Goal: Task Accomplishment & Management: Use online tool/utility

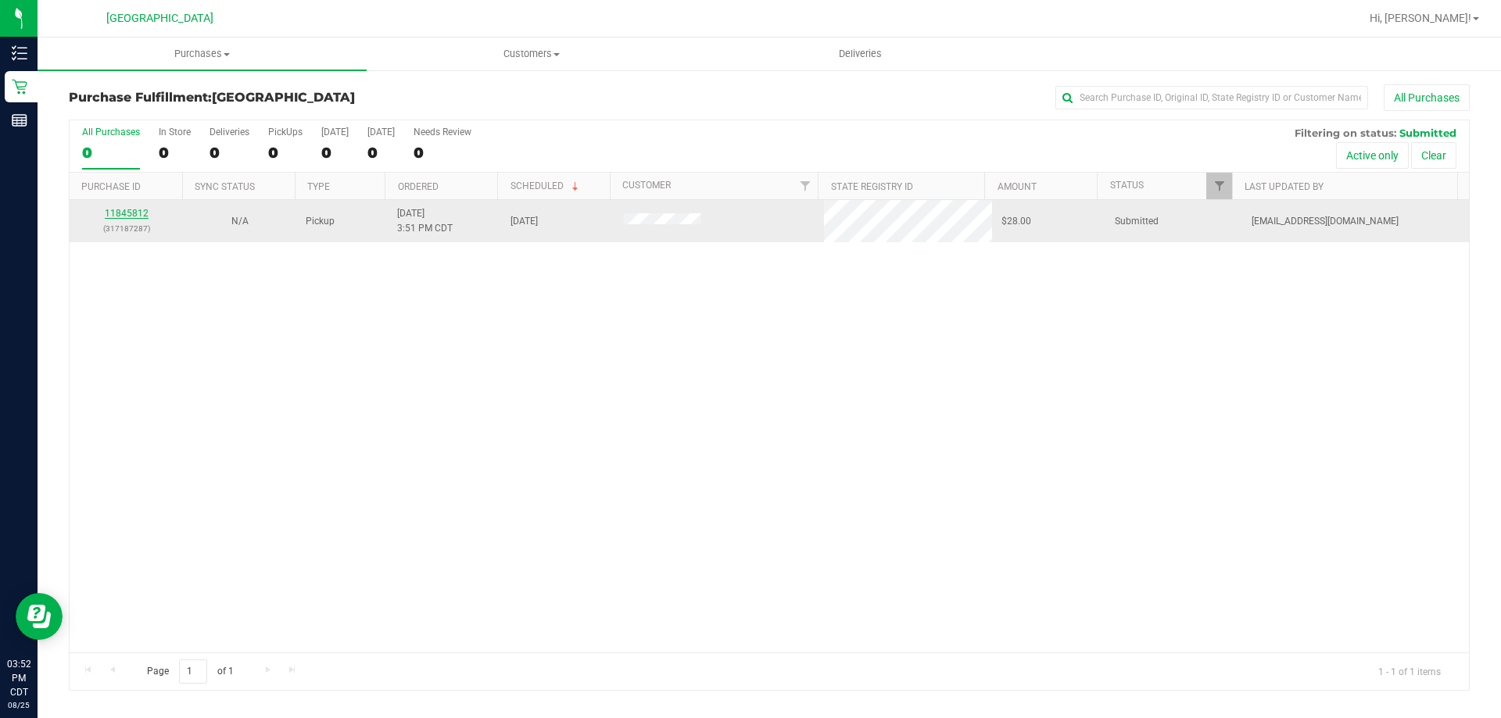
click at [145, 209] on link "11845812" at bounding box center [127, 213] width 44 height 11
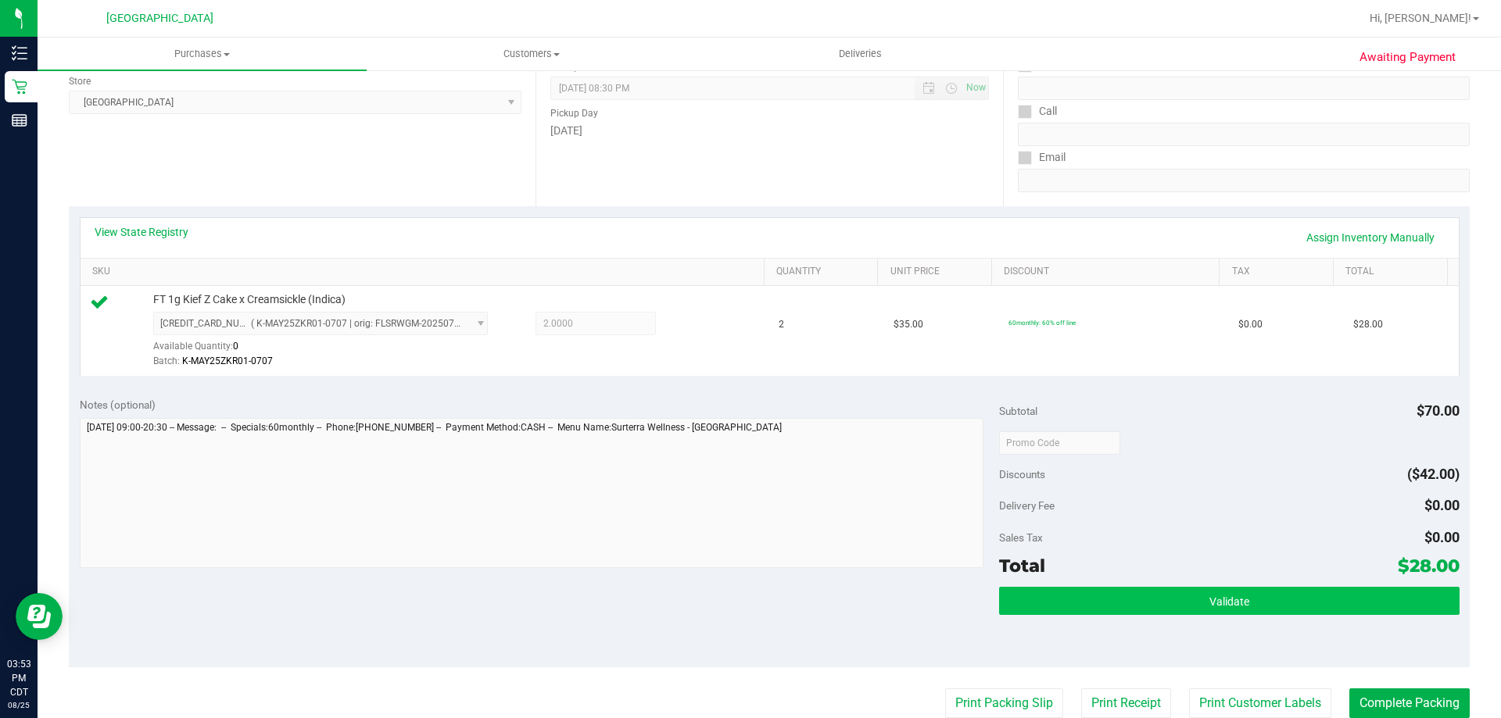
scroll to position [313, 0]
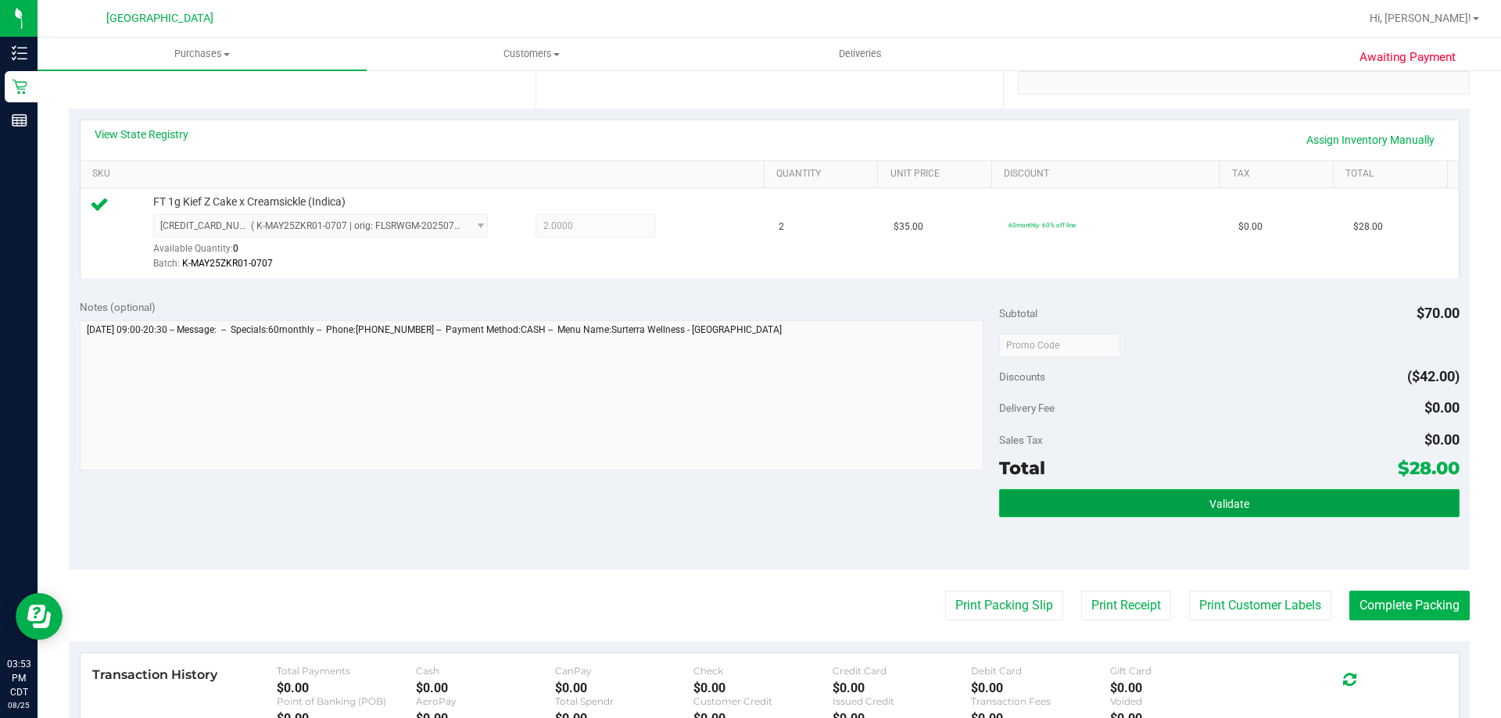
click at [1066, 494] on button "Validate" at bounding box center [1229, 503] width 460 height 28
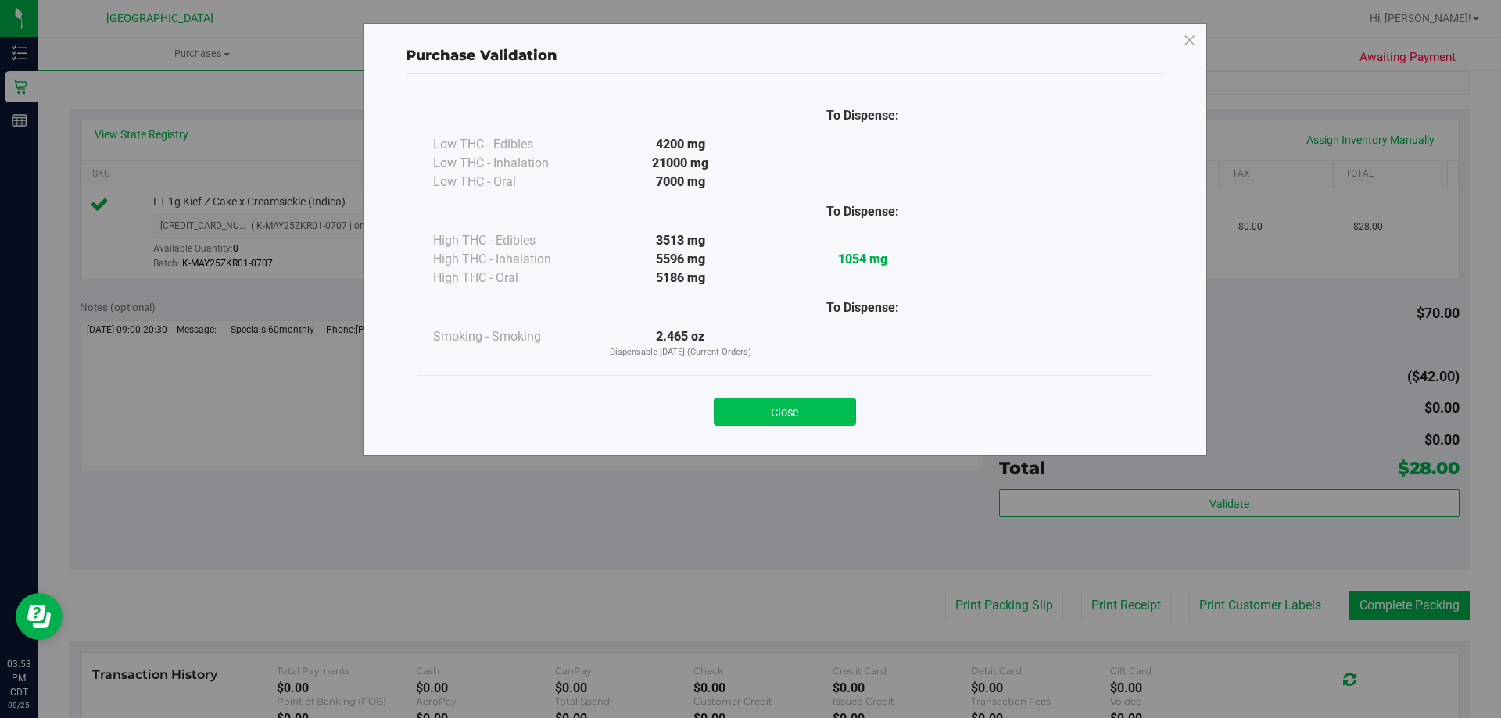
click at [804, 410] on button "Close" at bounding box center [785, 412] width 142 height 28
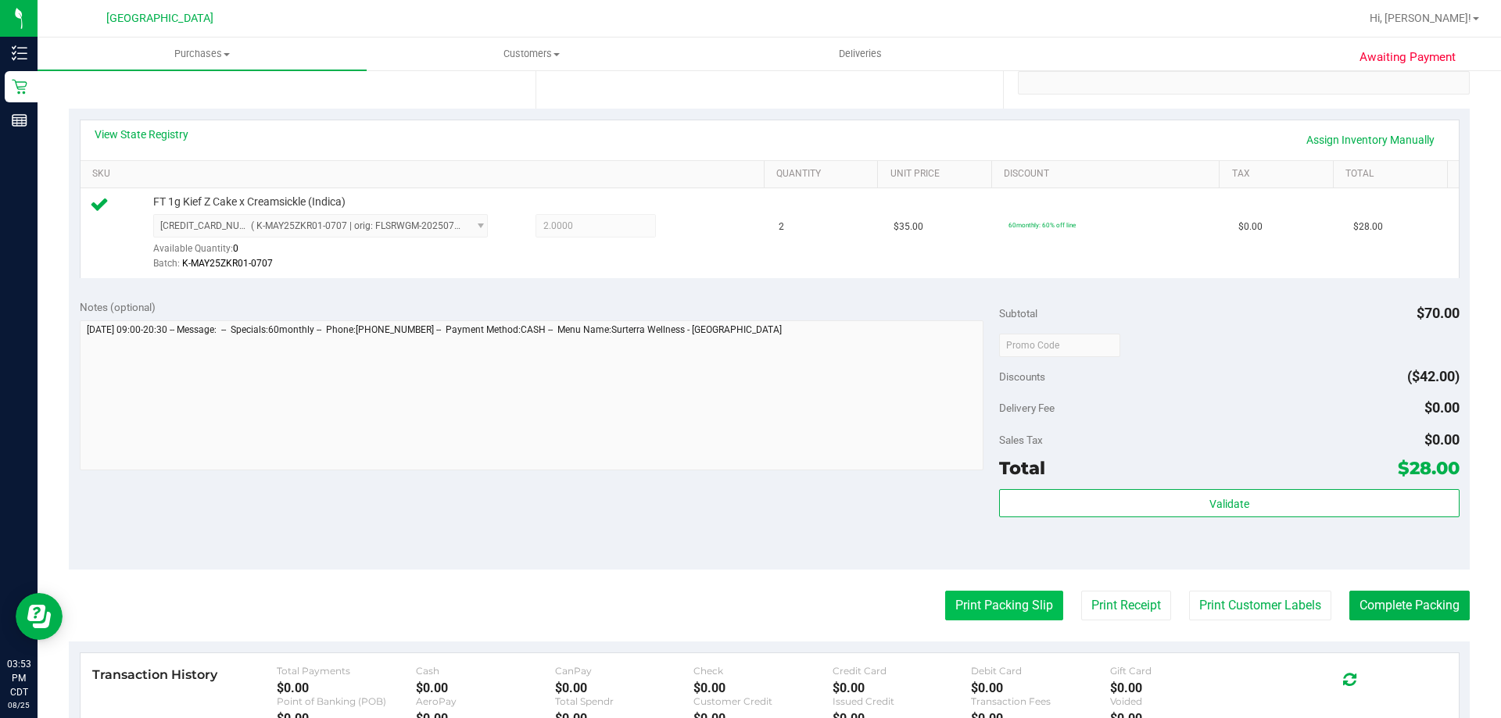
click at [985, 593] on button "Print Packing Slip" at bounding box center [1004, 606] width 118 height 30
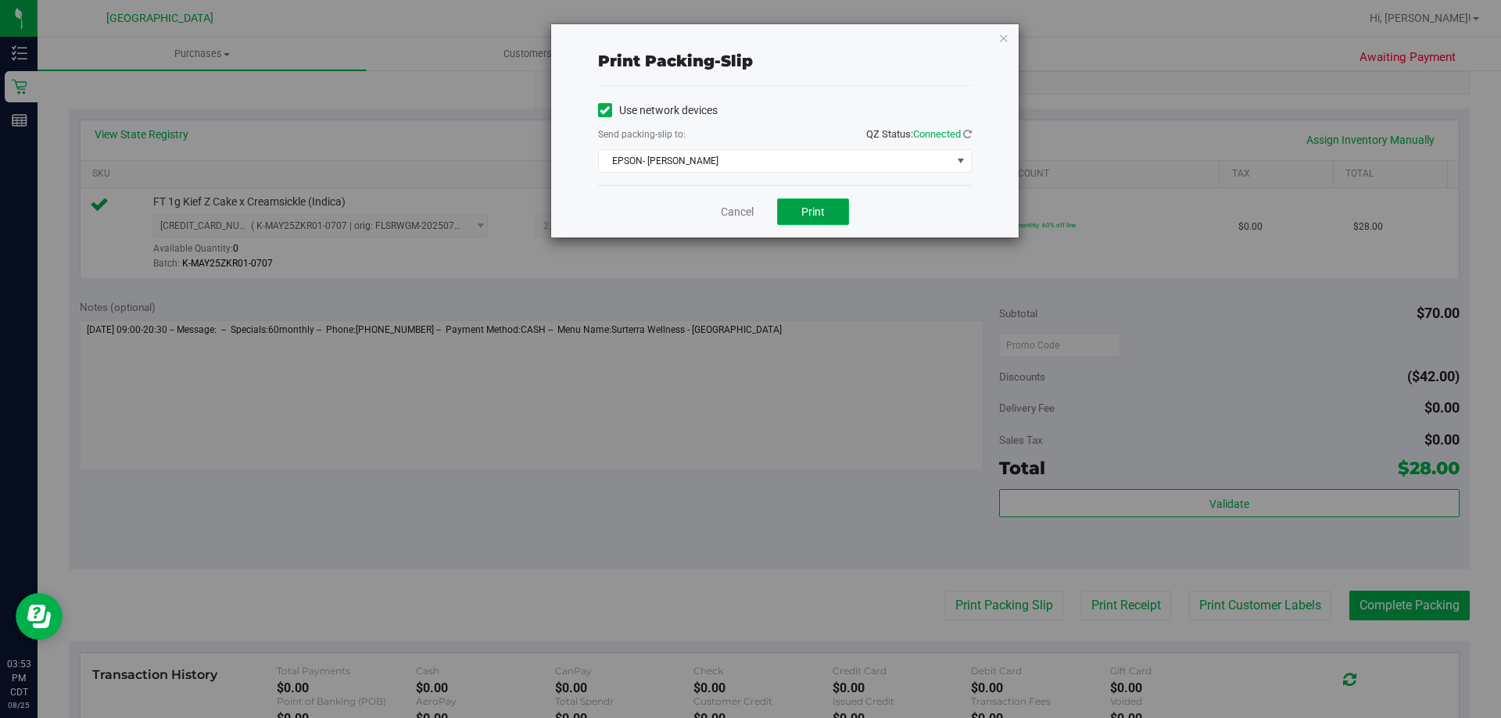
click at [812, 200] on button "Print" at bounding box center [813, 212] width 72 height 27
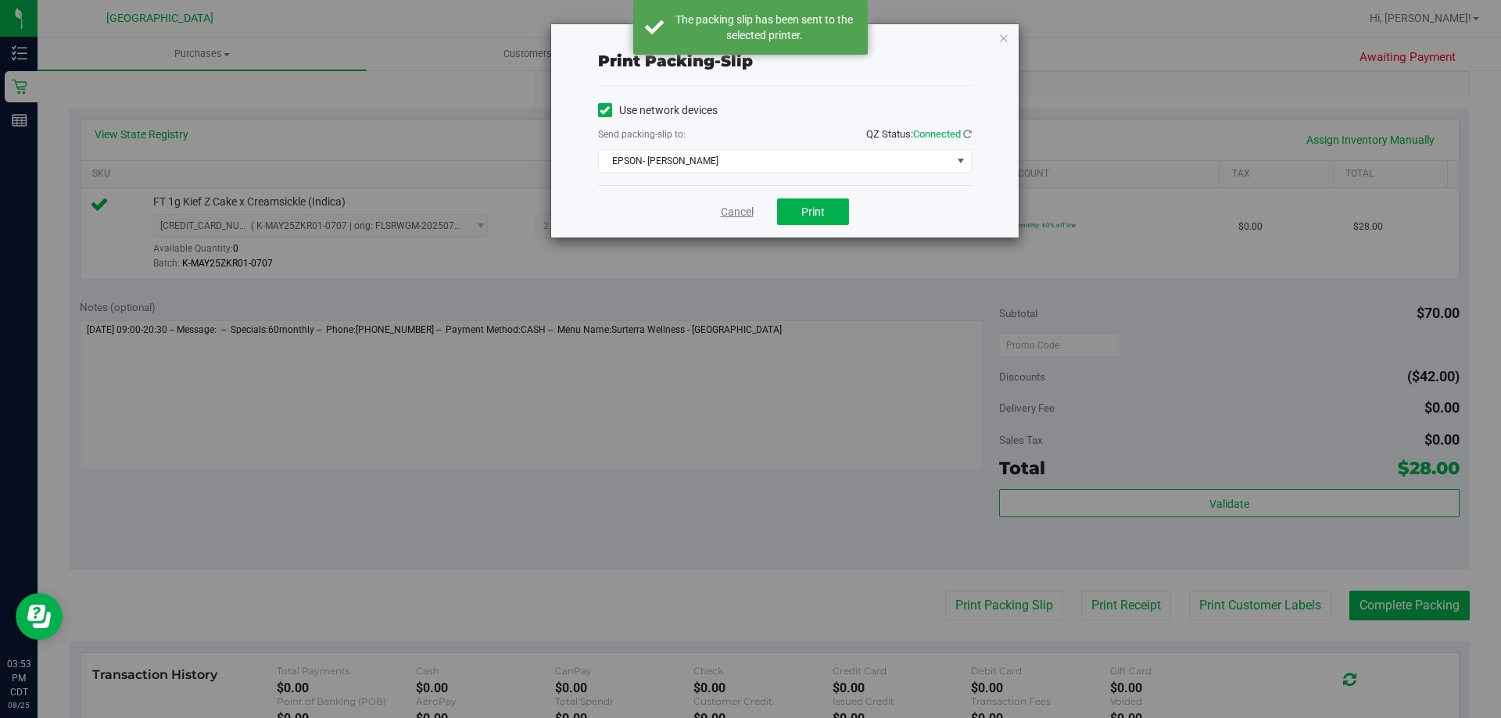
click at [722, 209] on link "Cancel" at bounding box center [737, 212] width 33 height 16
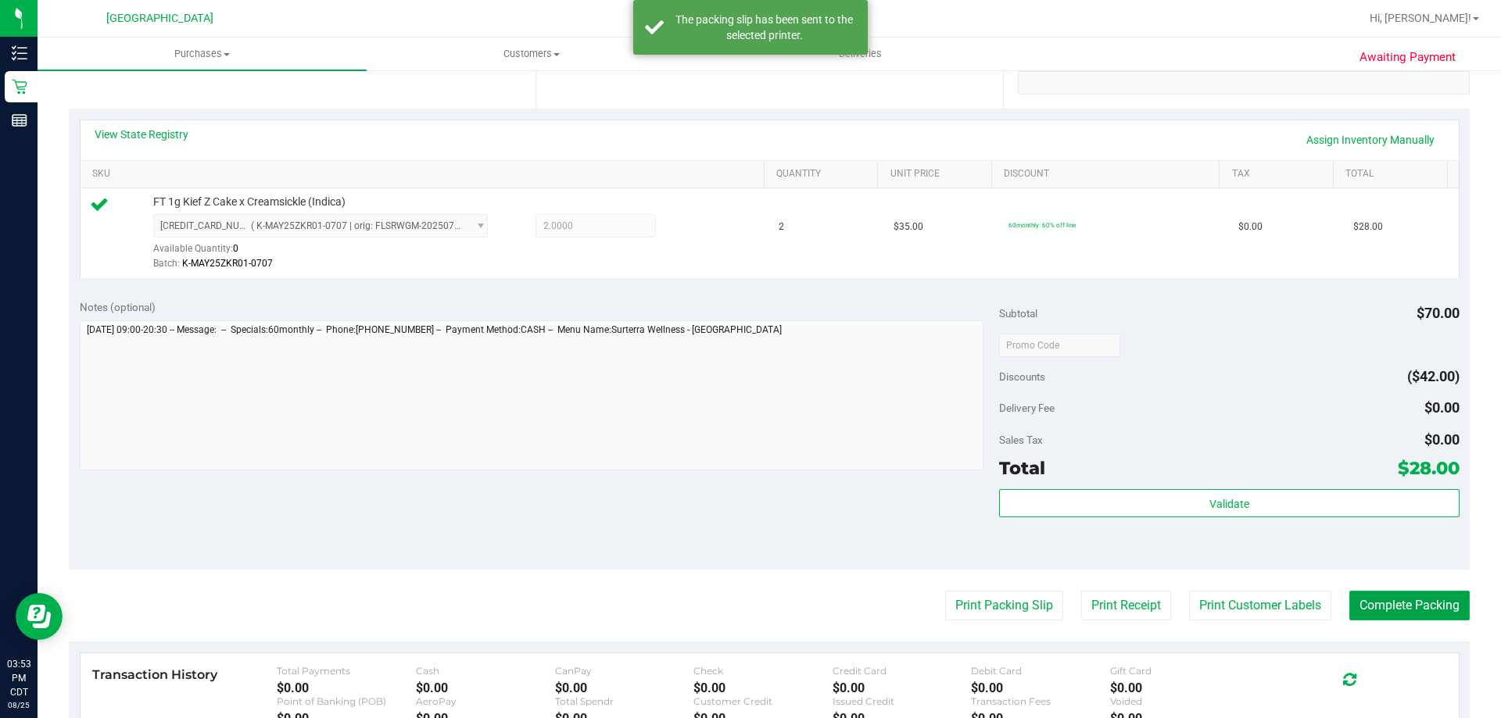
click at [1376, 614] on button "Complete Packing" at bounding box center [1409, 606] width 120 height 30
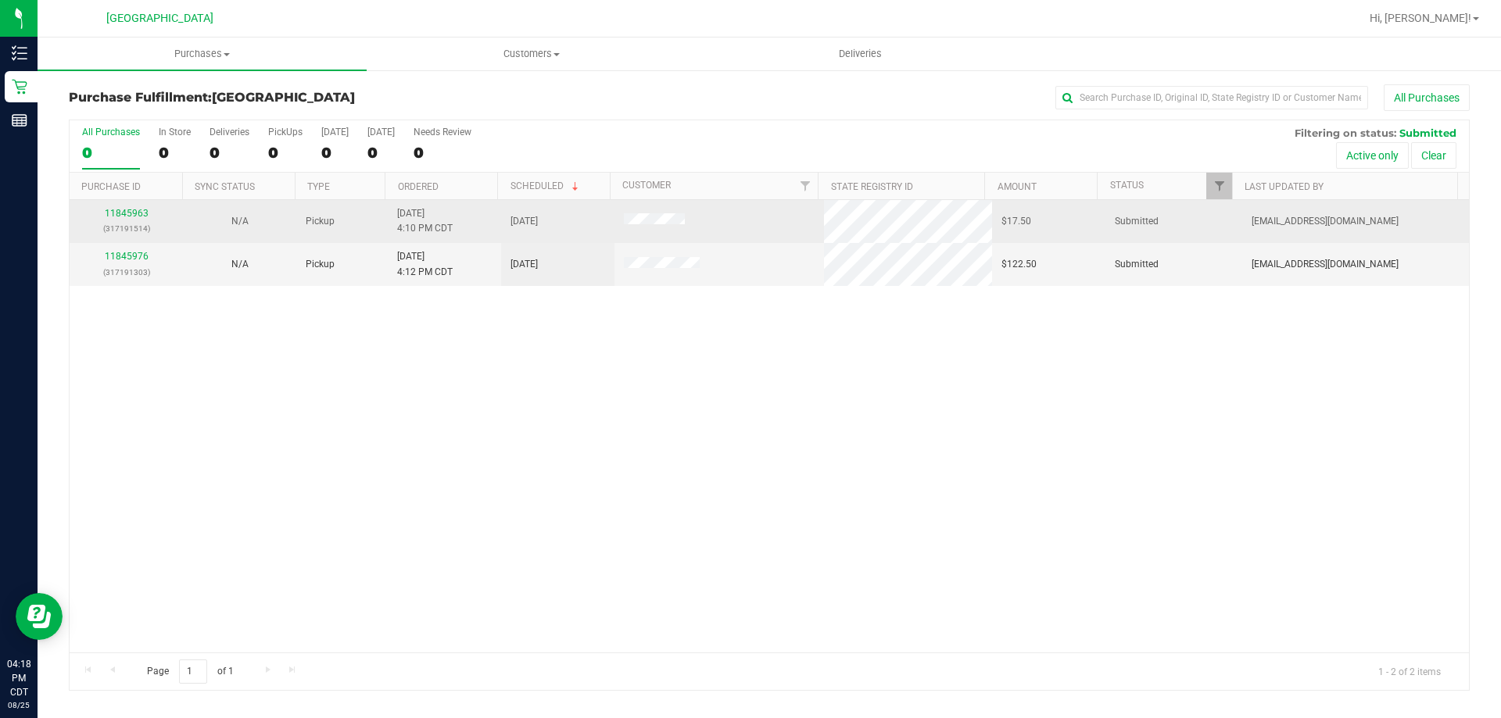
click at [124, 207] on div "11845963 (317191514)" at bounding box center [126, 221] width 95 height 30
click at [128, 213] on link "11845963" at bounding box center [127, 213] width 44 height 11
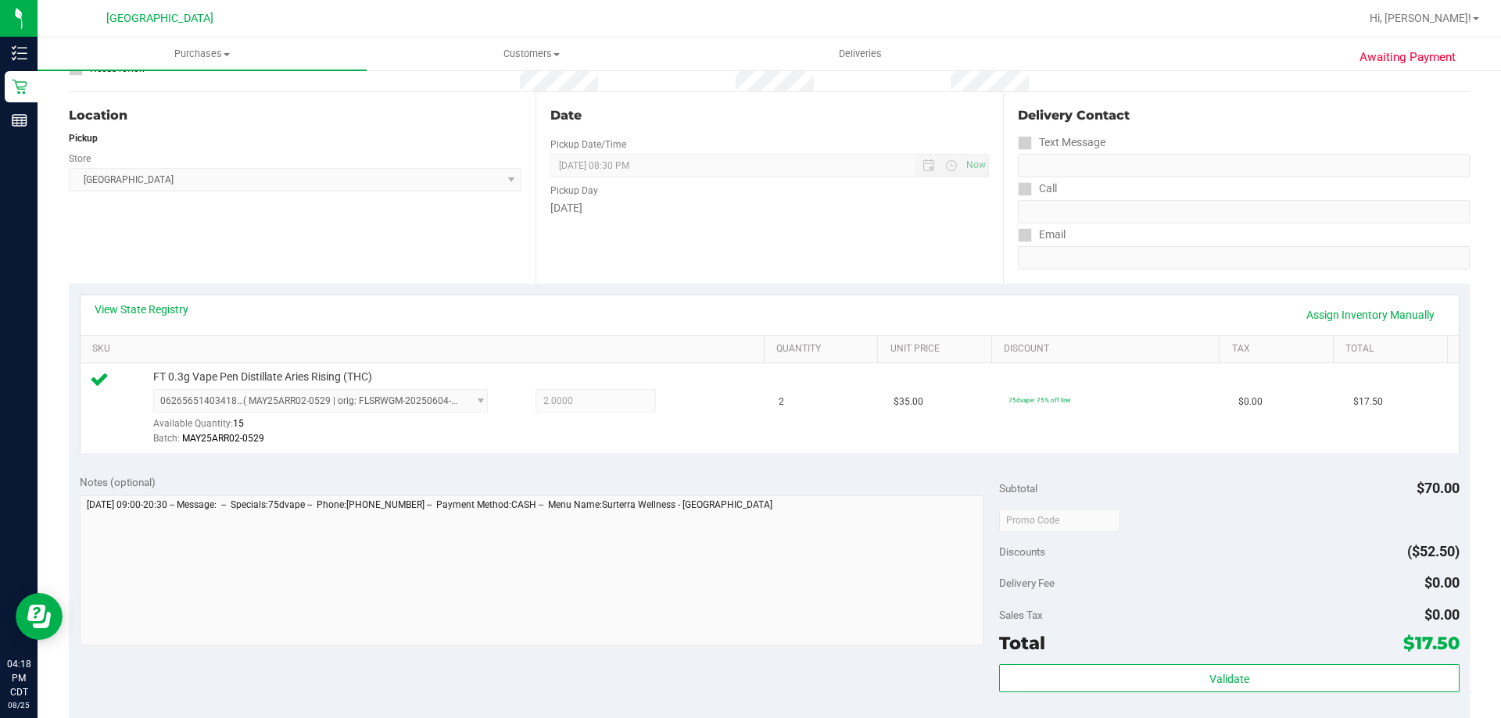
scroll to position [391, 0]
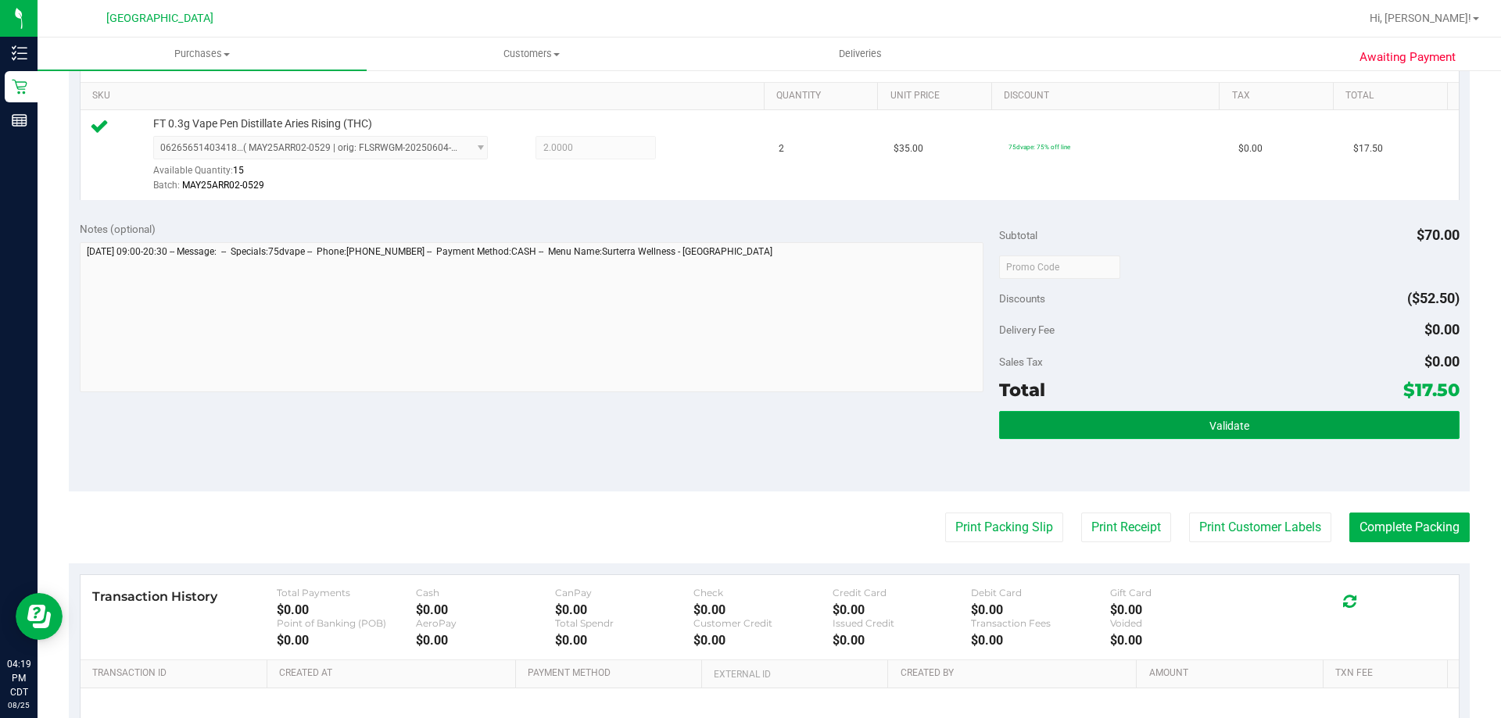
click at [1120, 422] on button "Validate" at bounding box center [1229, 425] width 460 height 28
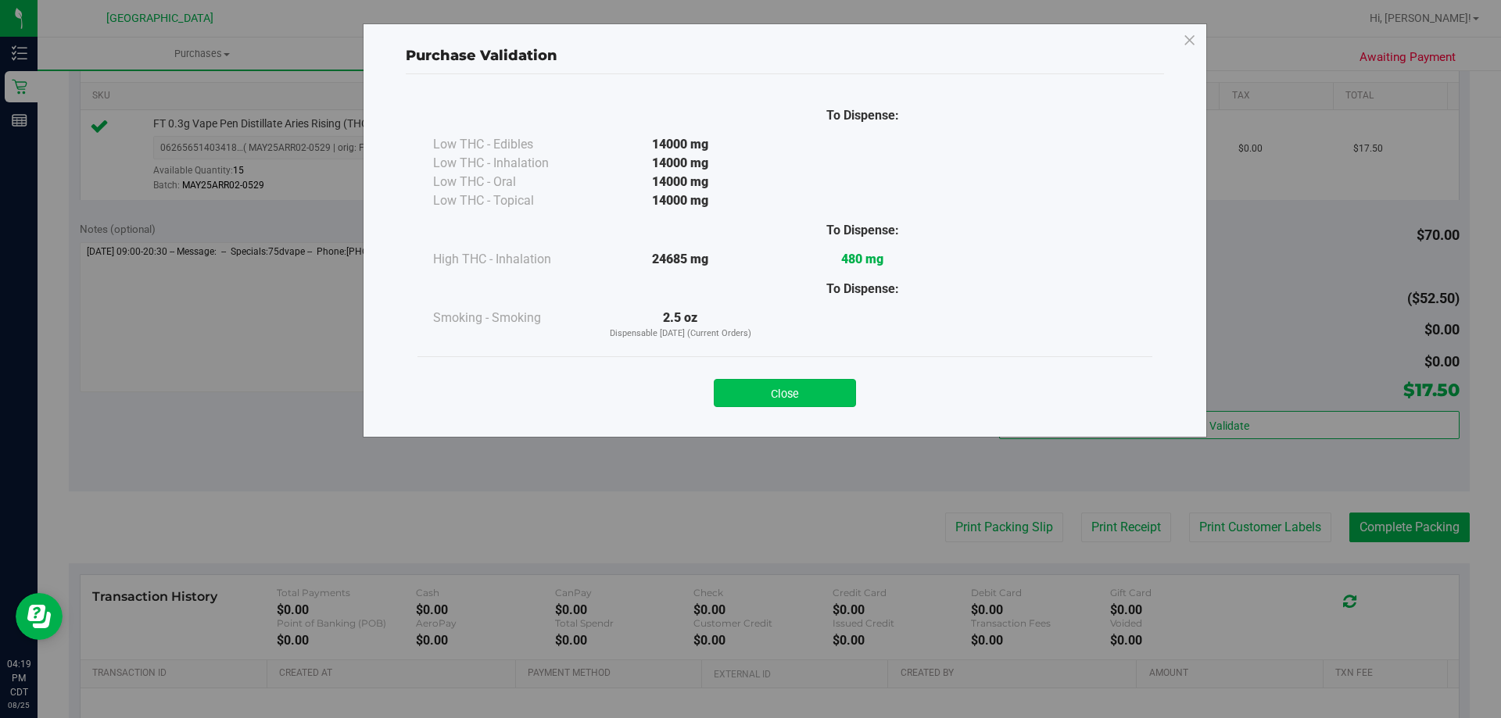
click at [833, 385] on button "Close" at bounding box center [785, 393] width 142 height 28
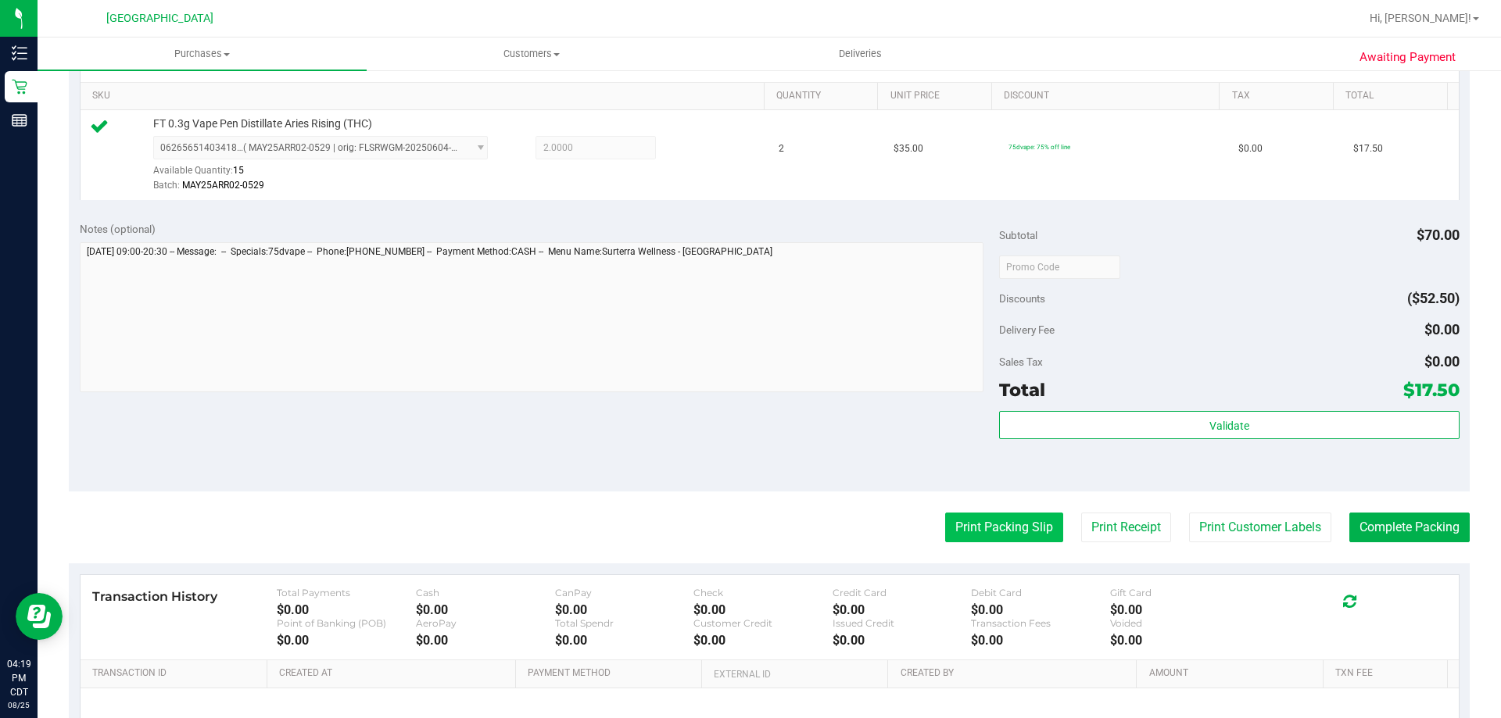
click at [952, 522] on button "Print Packing Slip" at bounding box center [1004, 528] width 118 height 30
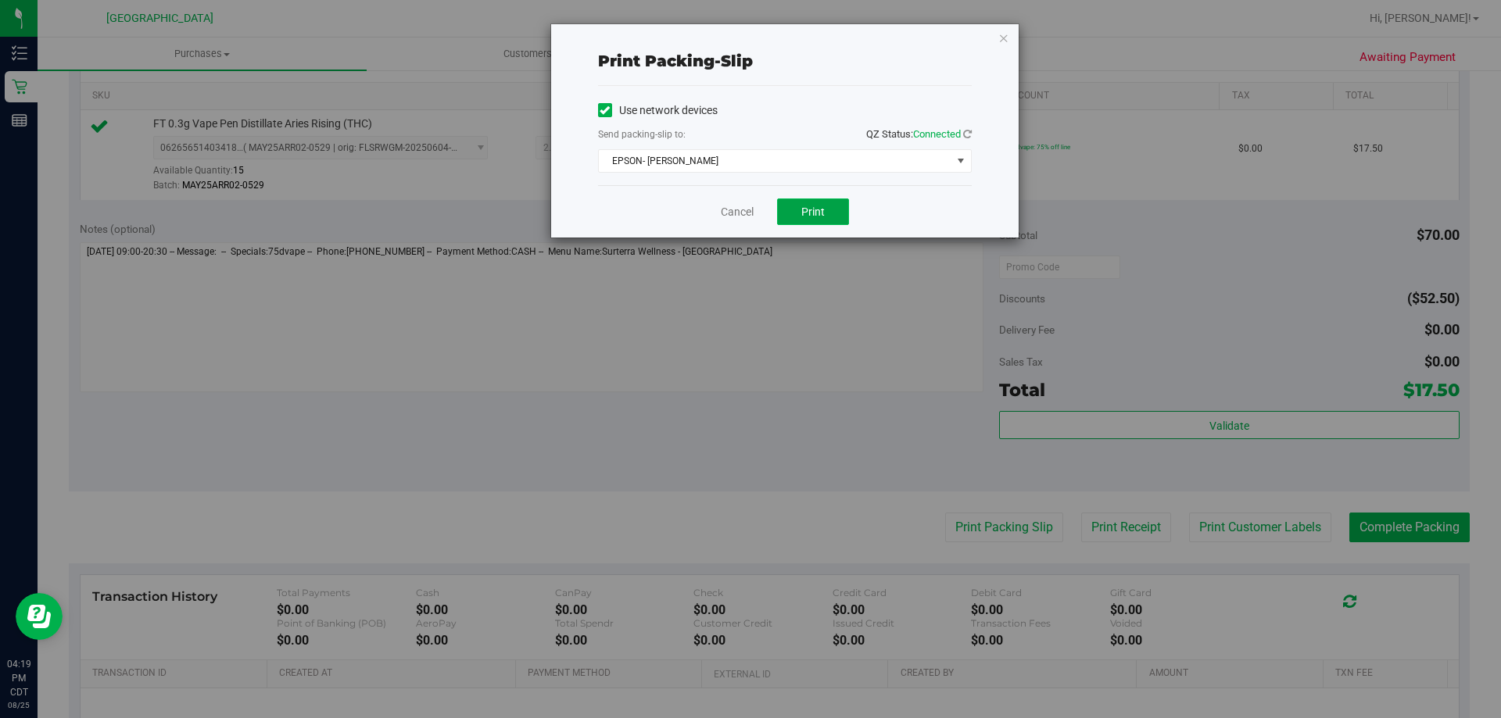
click at [819, 212] on span "Print" at bounding box center [812, 212] width 23 height 13
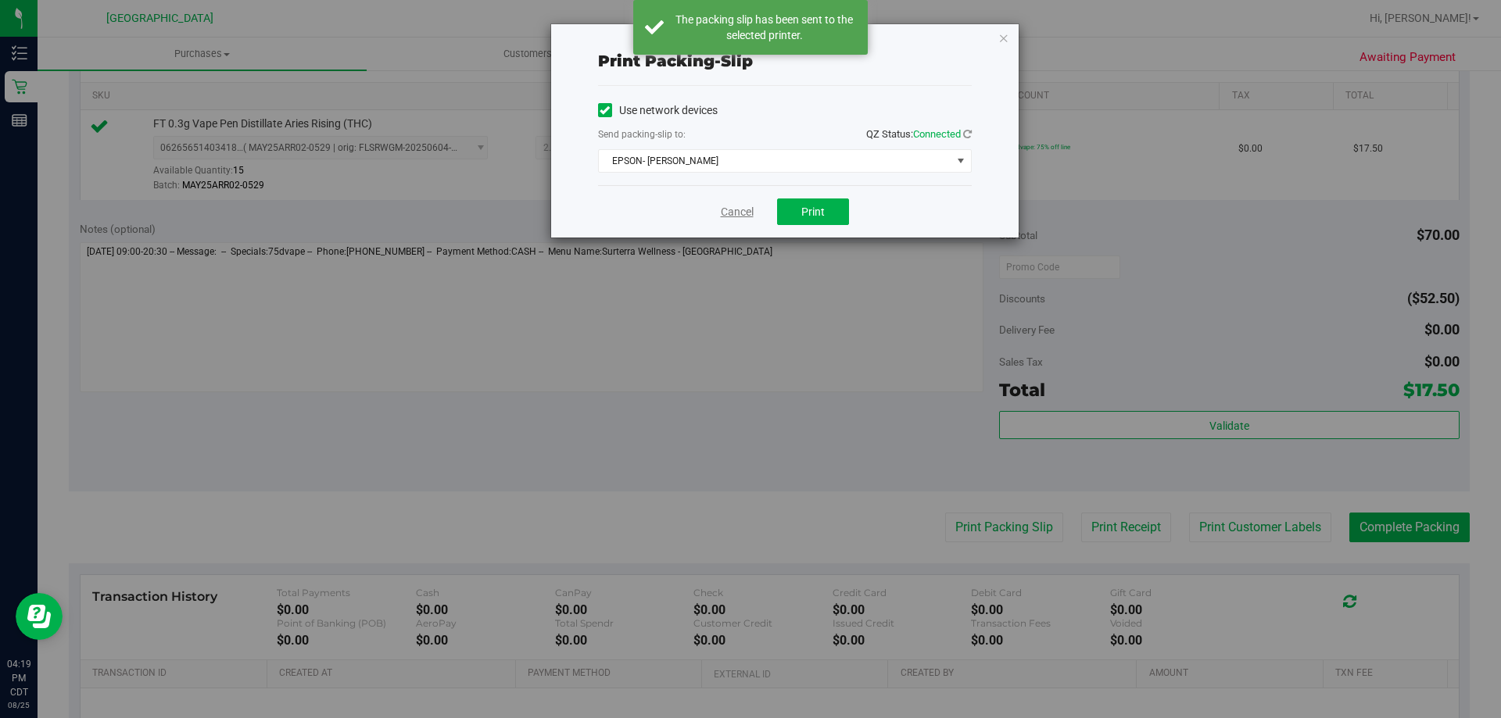
click at [732, 210] on link "Cancel" at bounding box center [737, 212] width 33 height 16
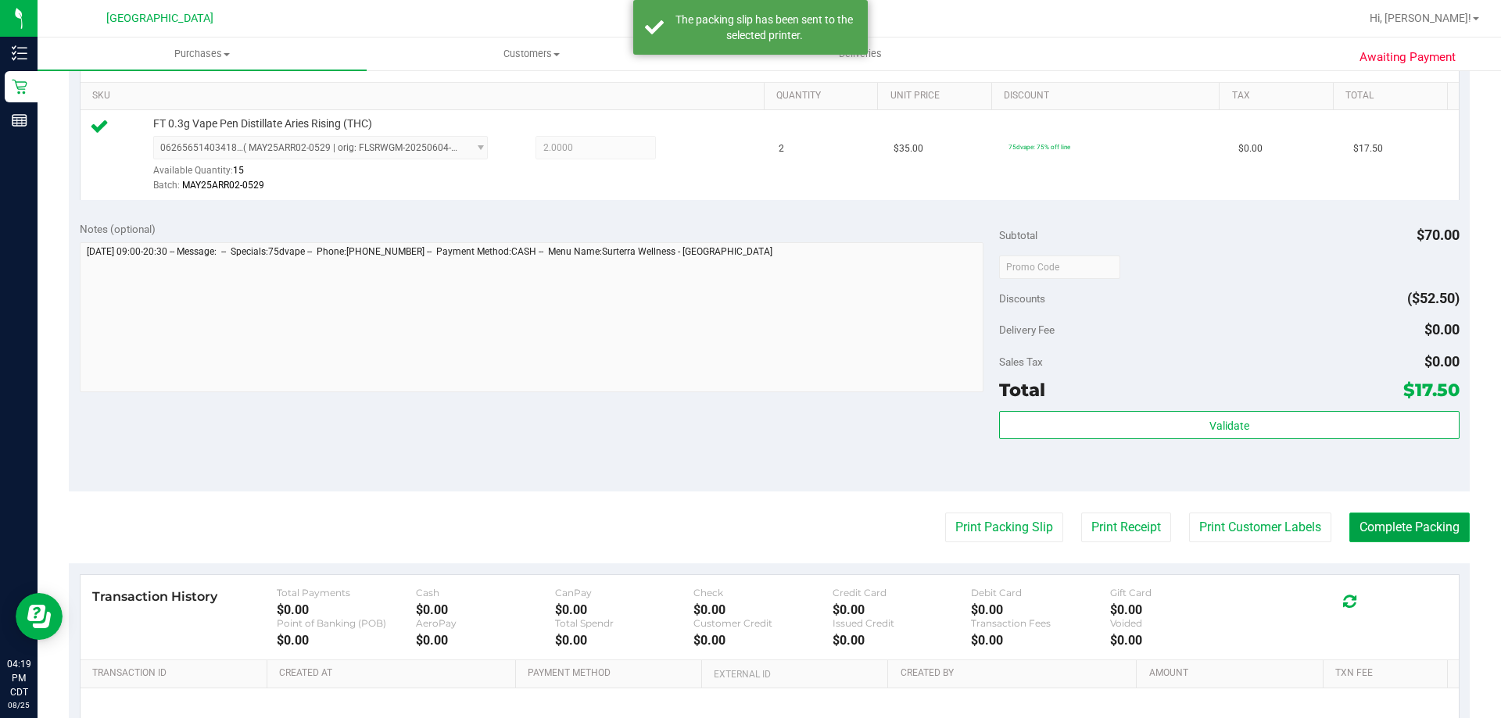
click at [1377, 534] on button "Complete Packing" at bounding box center [1409, 528] width 120 height 30
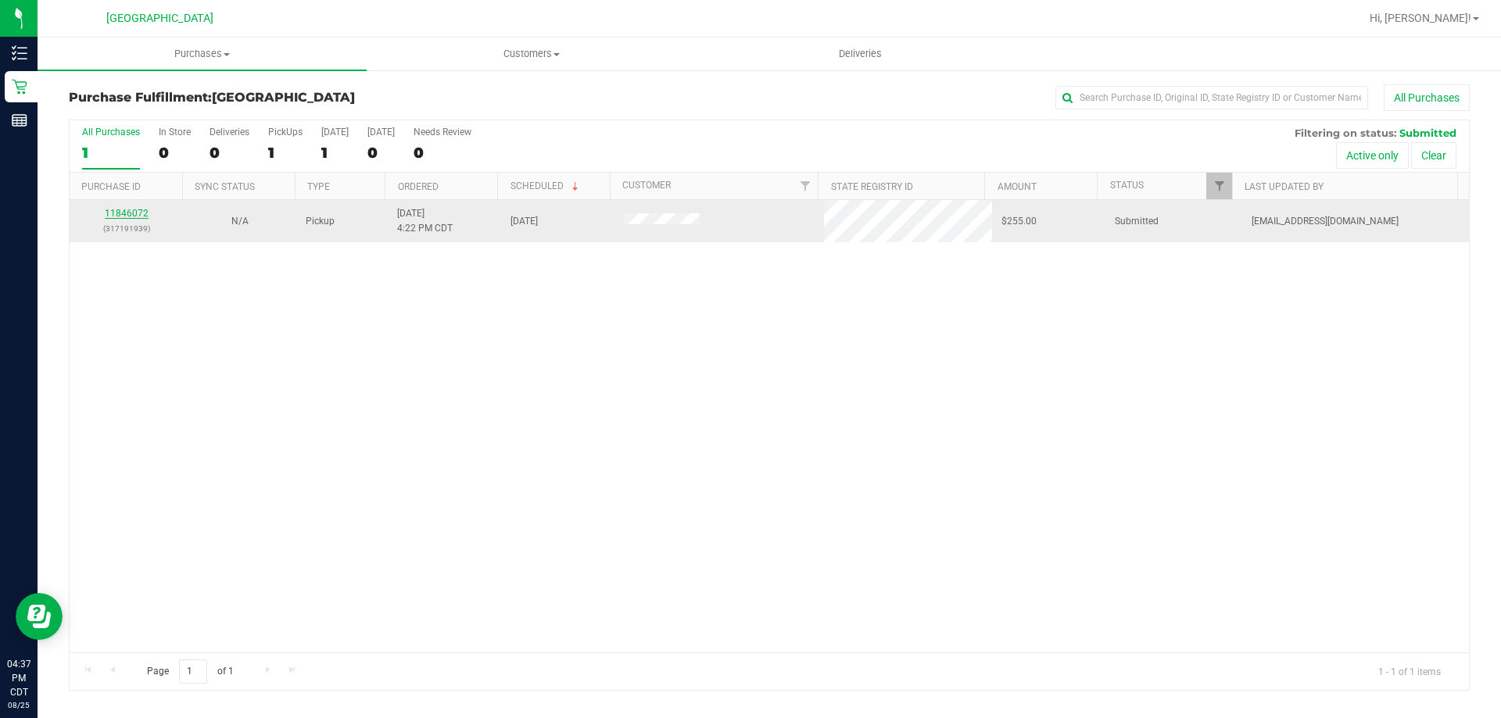
click at [115, 213] on link "11846072" at bounding box center [127, 213] width 44 height 11
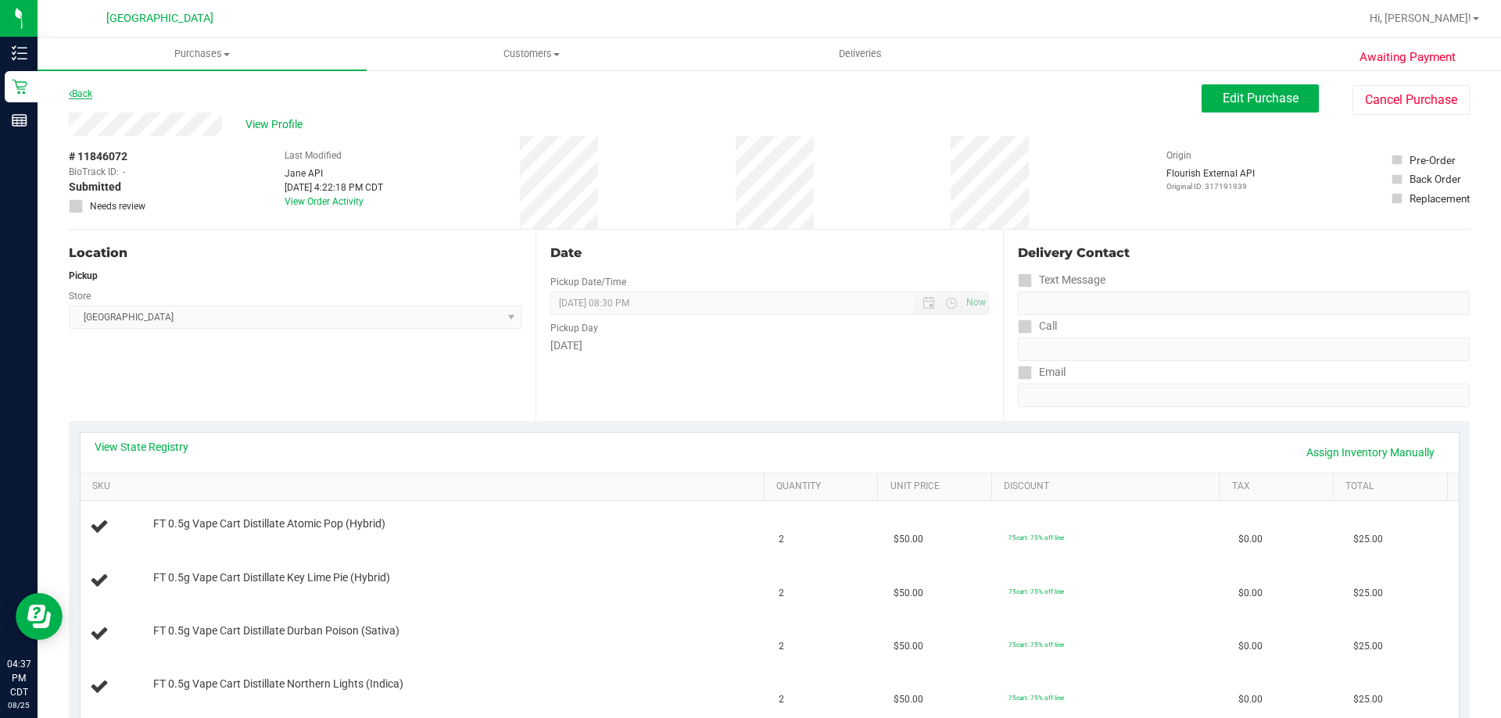
click at [85, 98] on link "Back" at bounding box center [80, 93] width 23 height 11
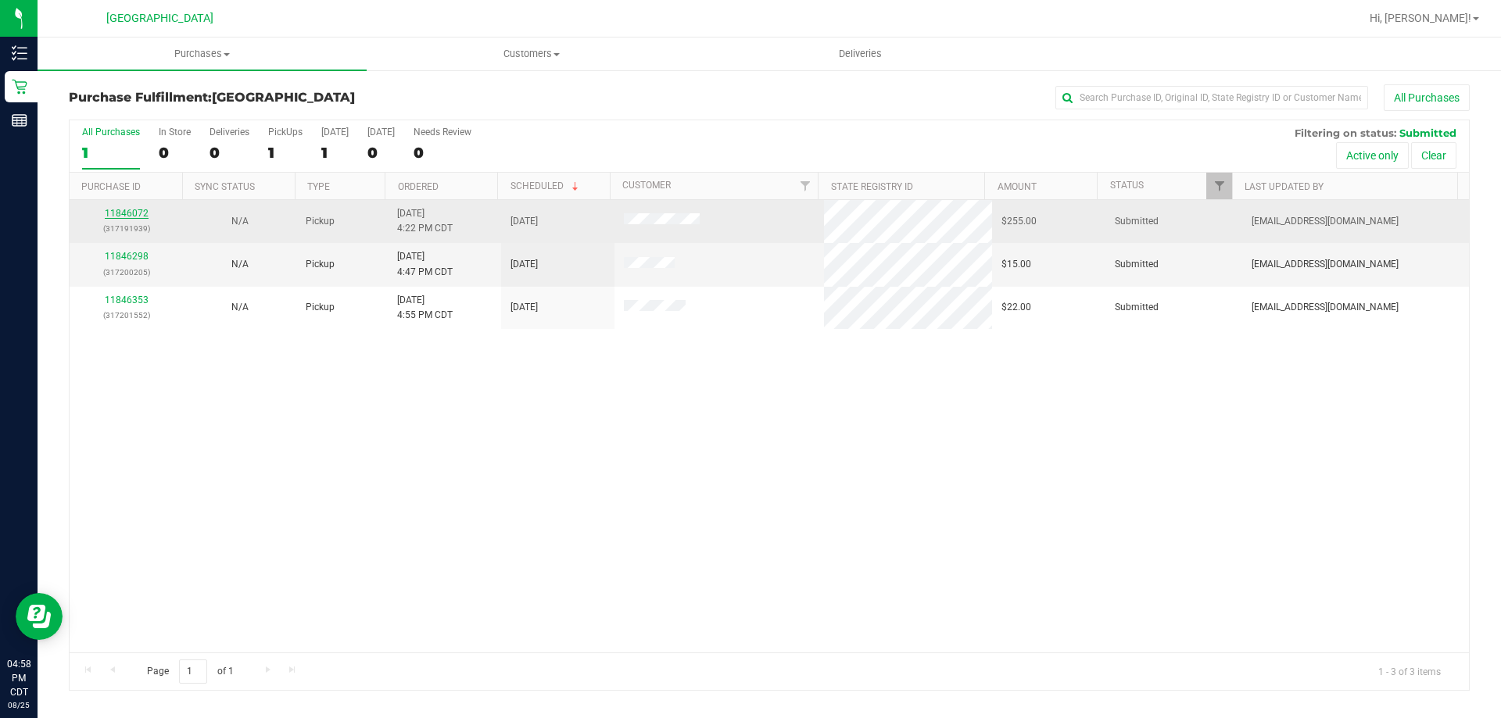
click at [134, 216] on link "11846072" at bounding box center [127, 213] width 44 height 11
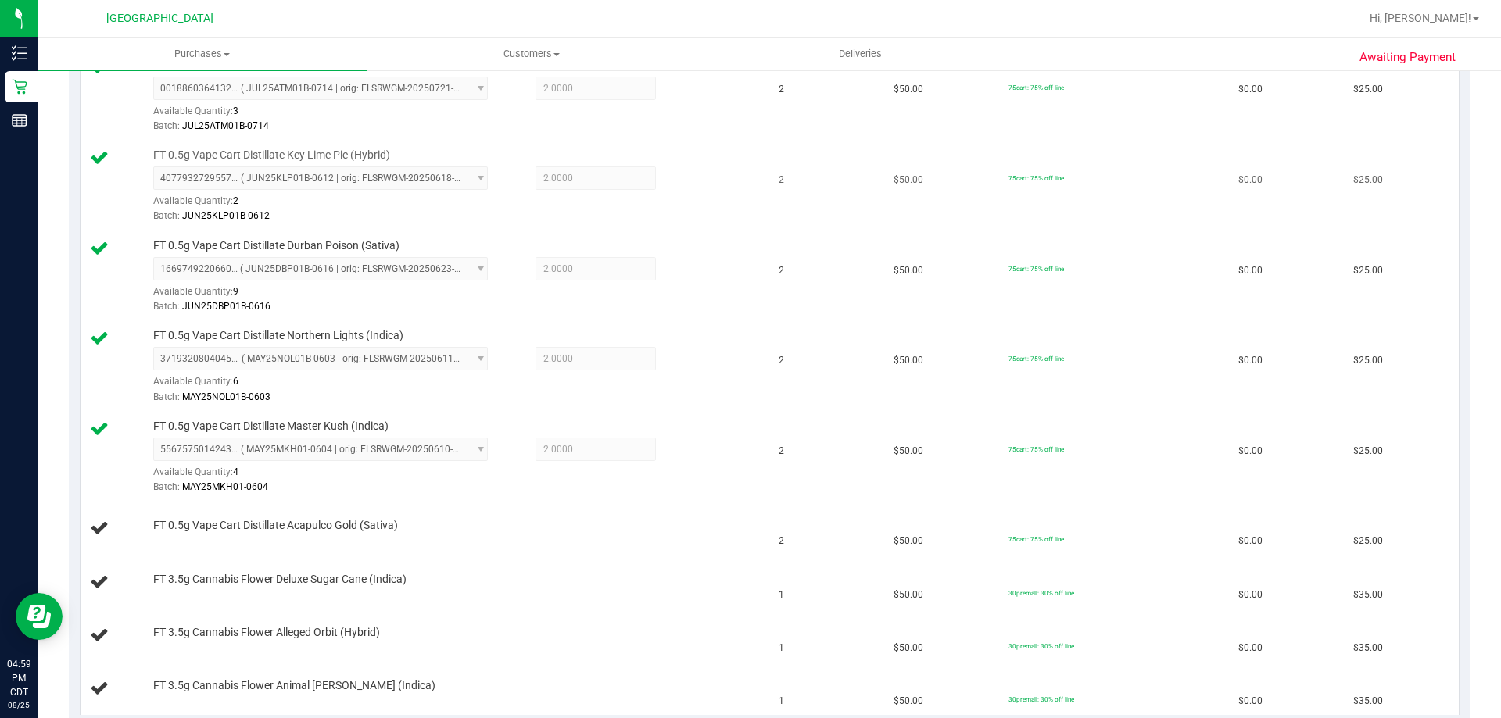
scroll to position [313, 0]
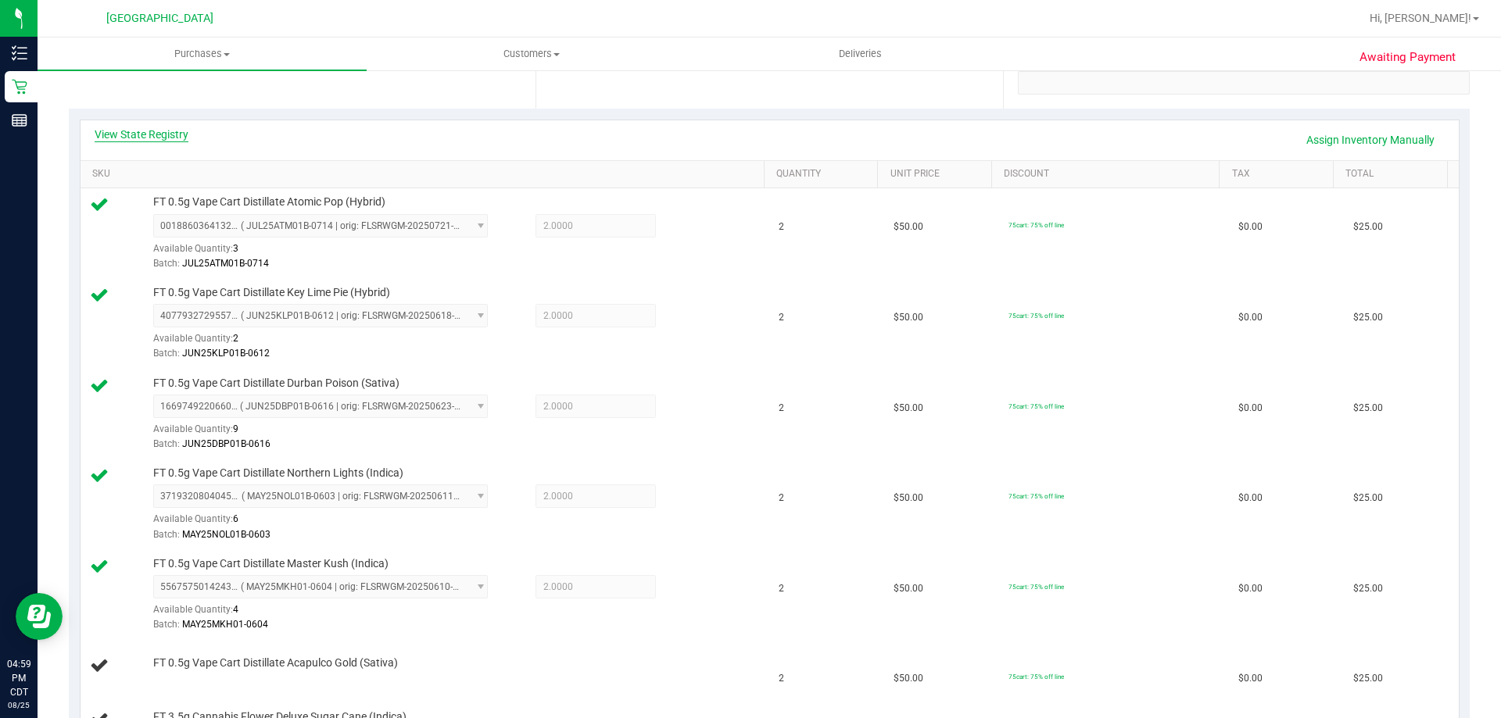
click at [138, 131] on link "View State Registry" at bounding box center [142, 135] width 94 height 16
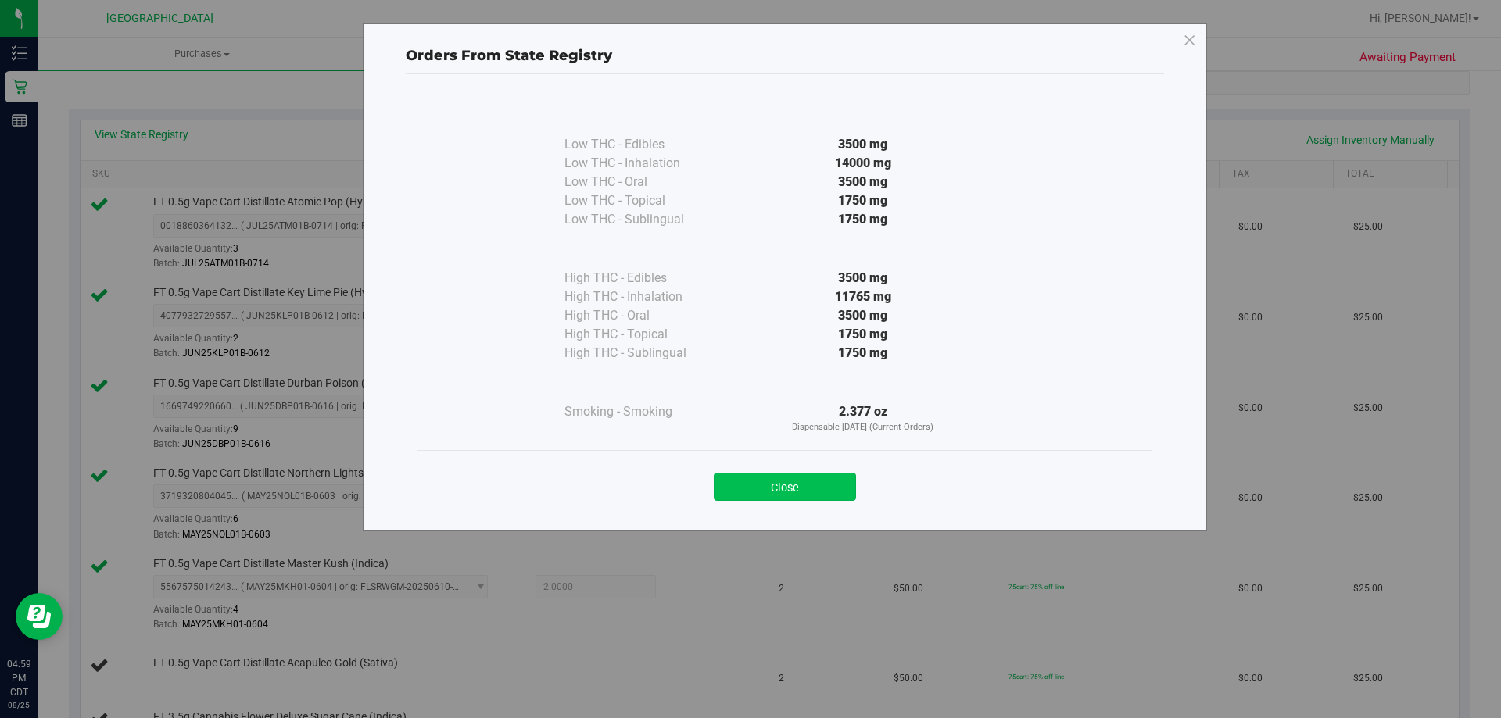
click at [781, 487] on button "Close" at bounding box center [785, 487] width 142 height 28
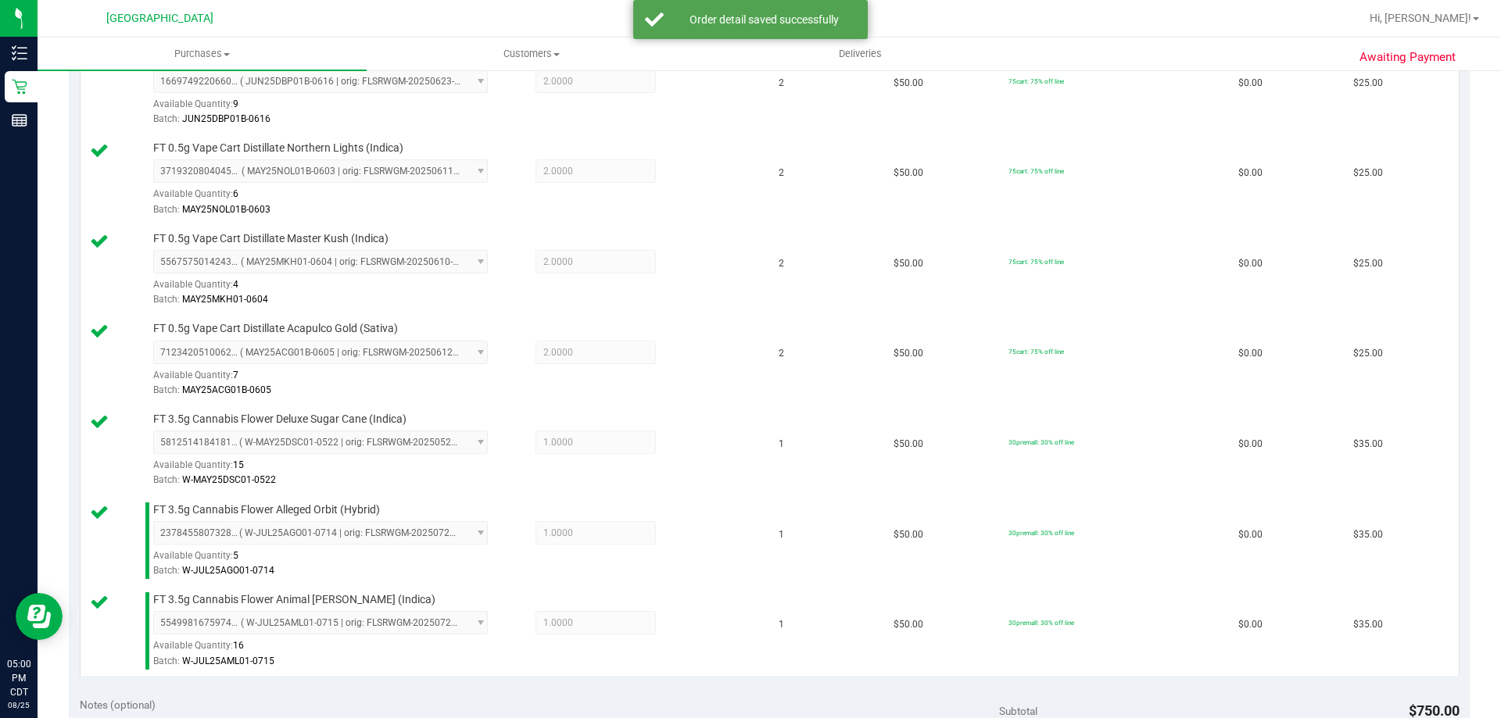
scroll to position [860, 0]
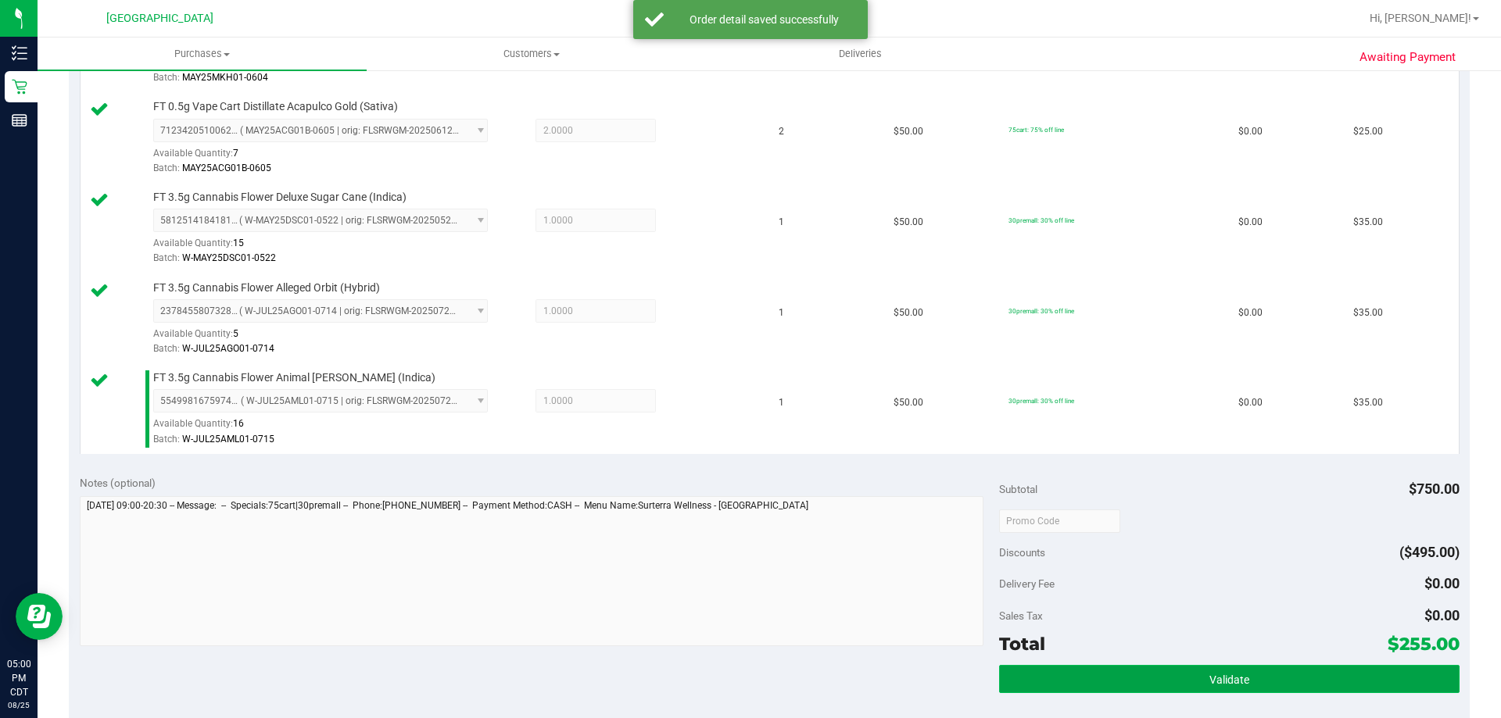
click at [1057, 668] on button "Validate" at bounding box center [1229, 679] width 460 height 28
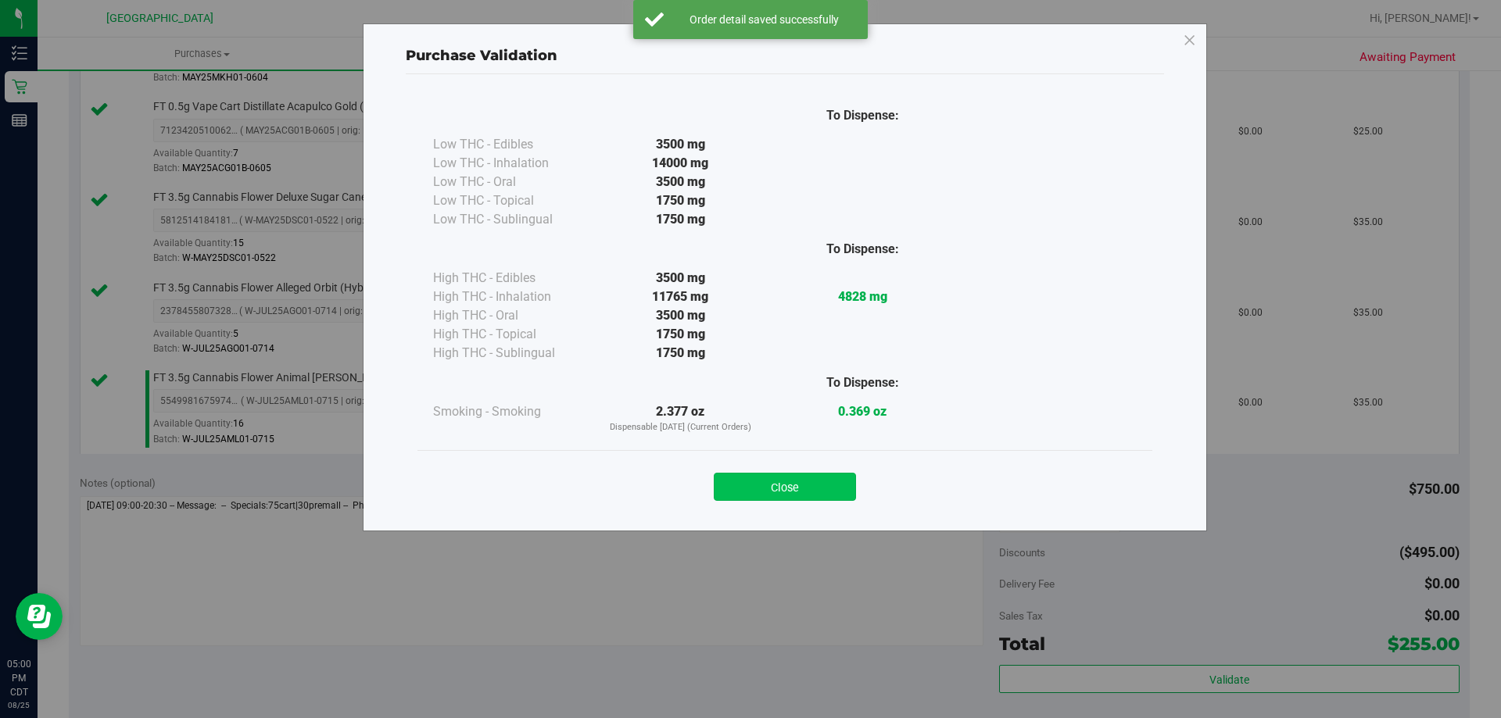
click at [808, 482] on button "Close" at bounding box center [785, 487] width 142 height 28
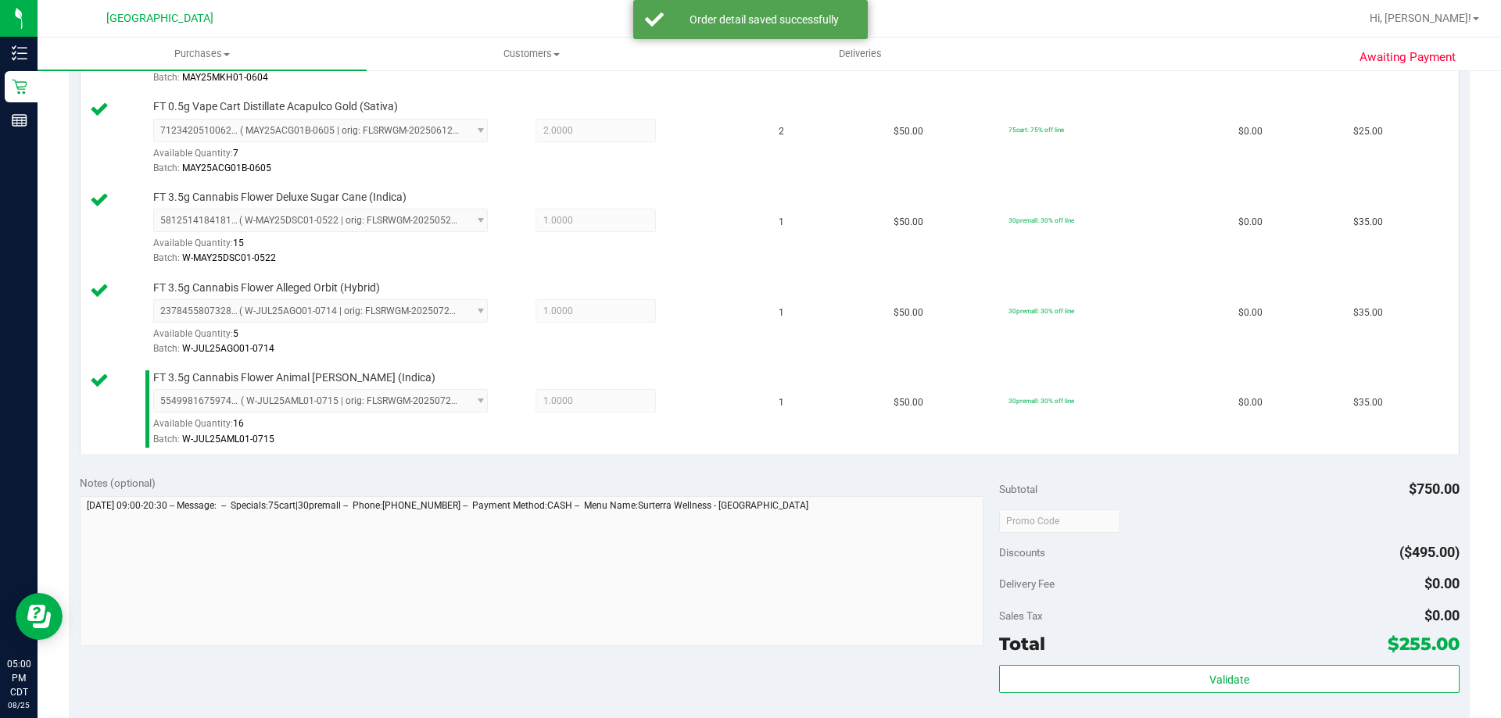
scroll to position [1251, 0]
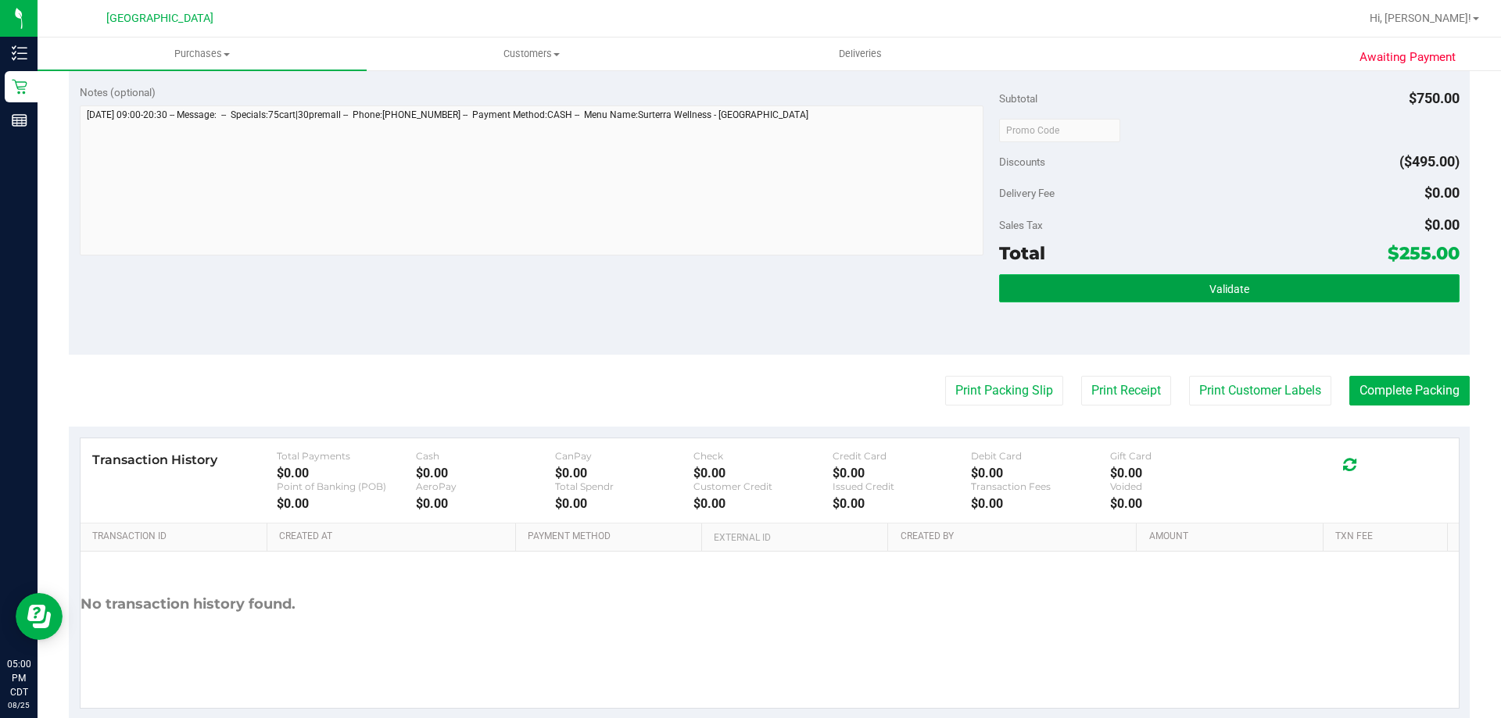
click at [1222, 292] on span "Validate" at bounding box center [1229, 289] width 40 height 13
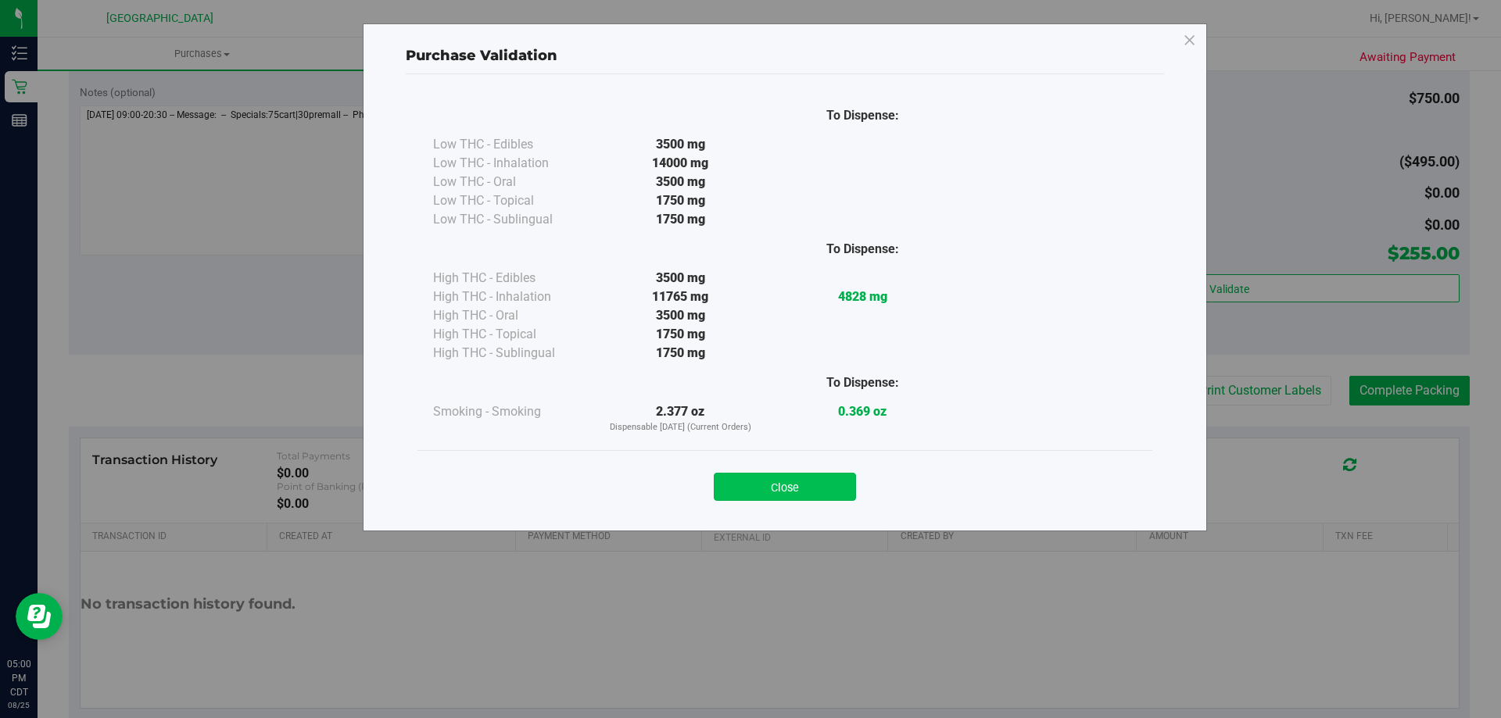
click at [809, 497] on button "Close" at bounding box center [785, 487] width 142 height 28
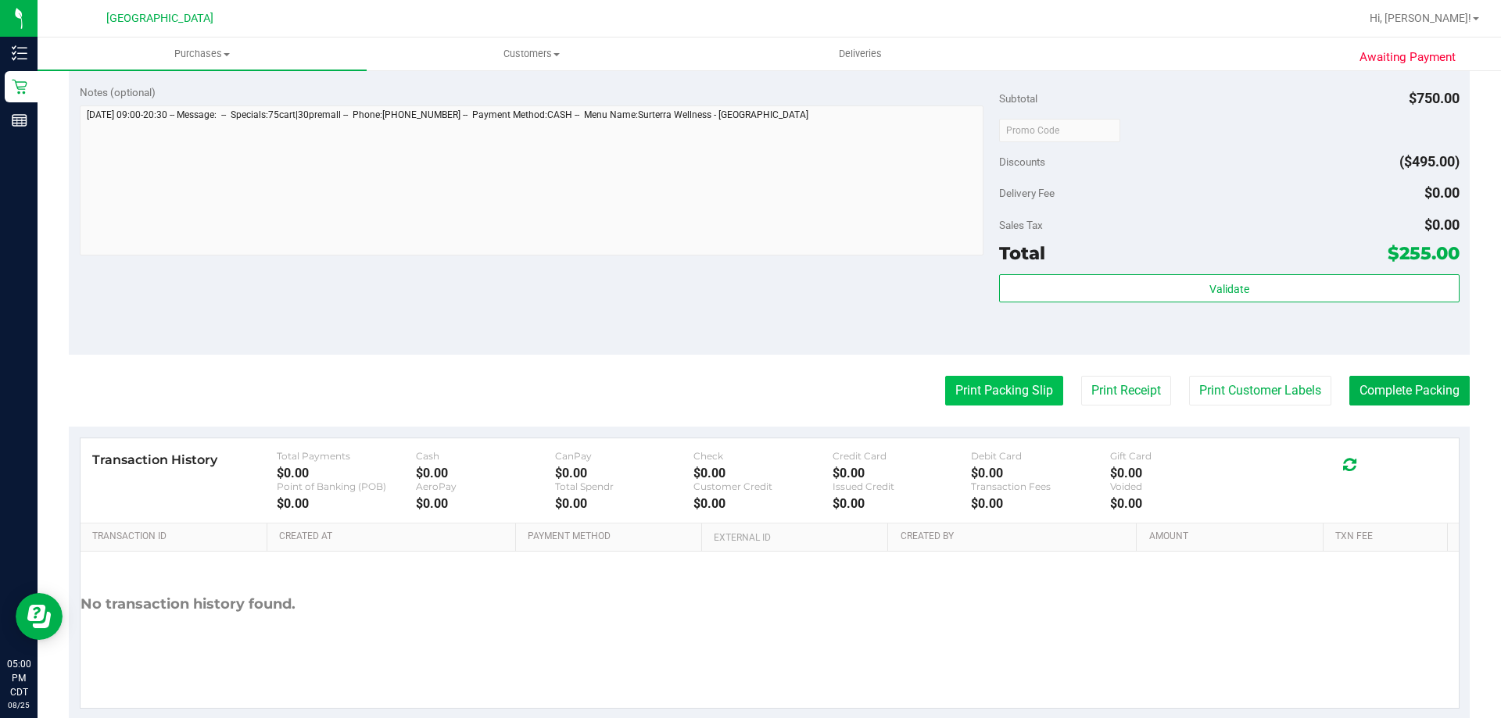
click at [955, 399] on button "Print Packing Slip" at bounding box center [1004, 391] width 118 height 30
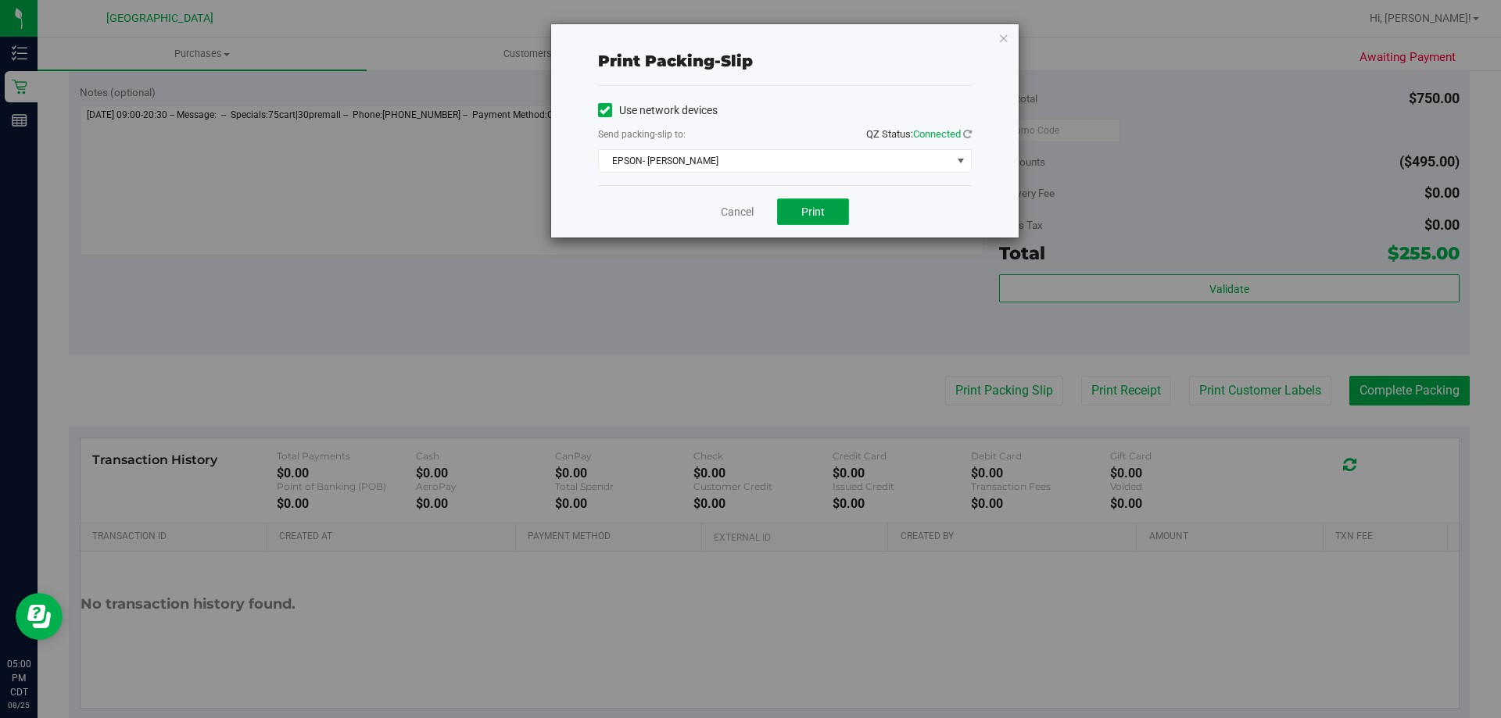
click at [808, 210] on span "Print" at bounding box center [812, 212] width 23 height 13
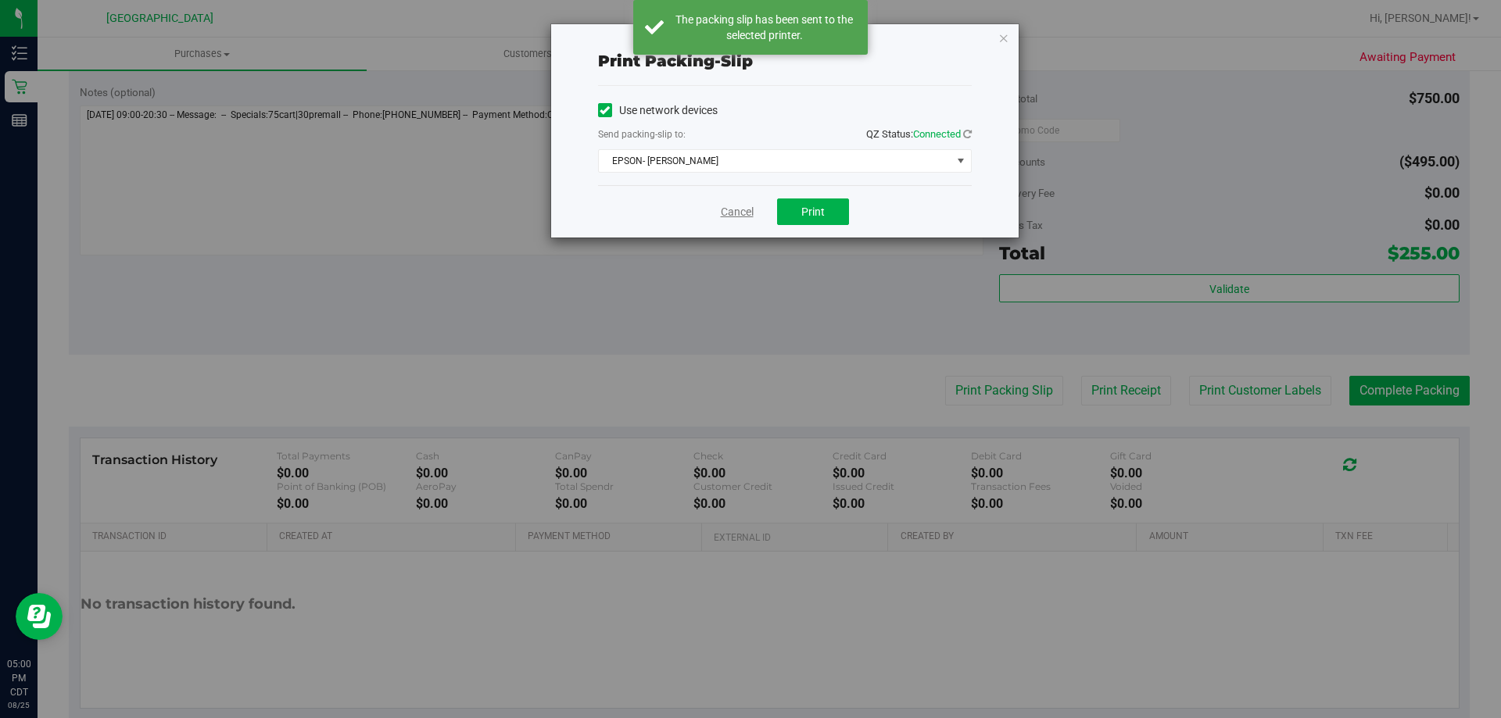
click at [729, 215] on link "Cancel" at bounding box center [737, 212] width 33 height 16
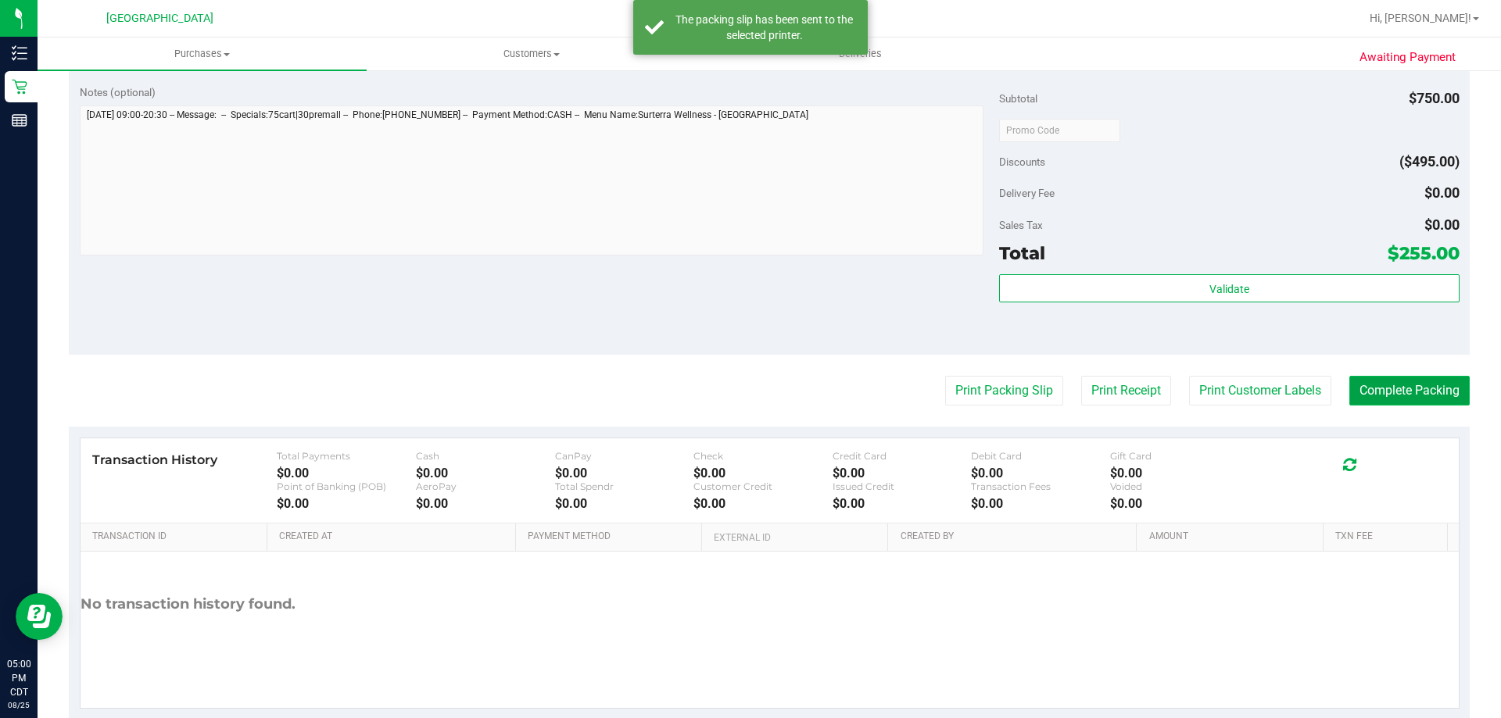
click at [1378, 378] on button "Complete Packing" at bounding box center [1409, 391] width 120 height 30
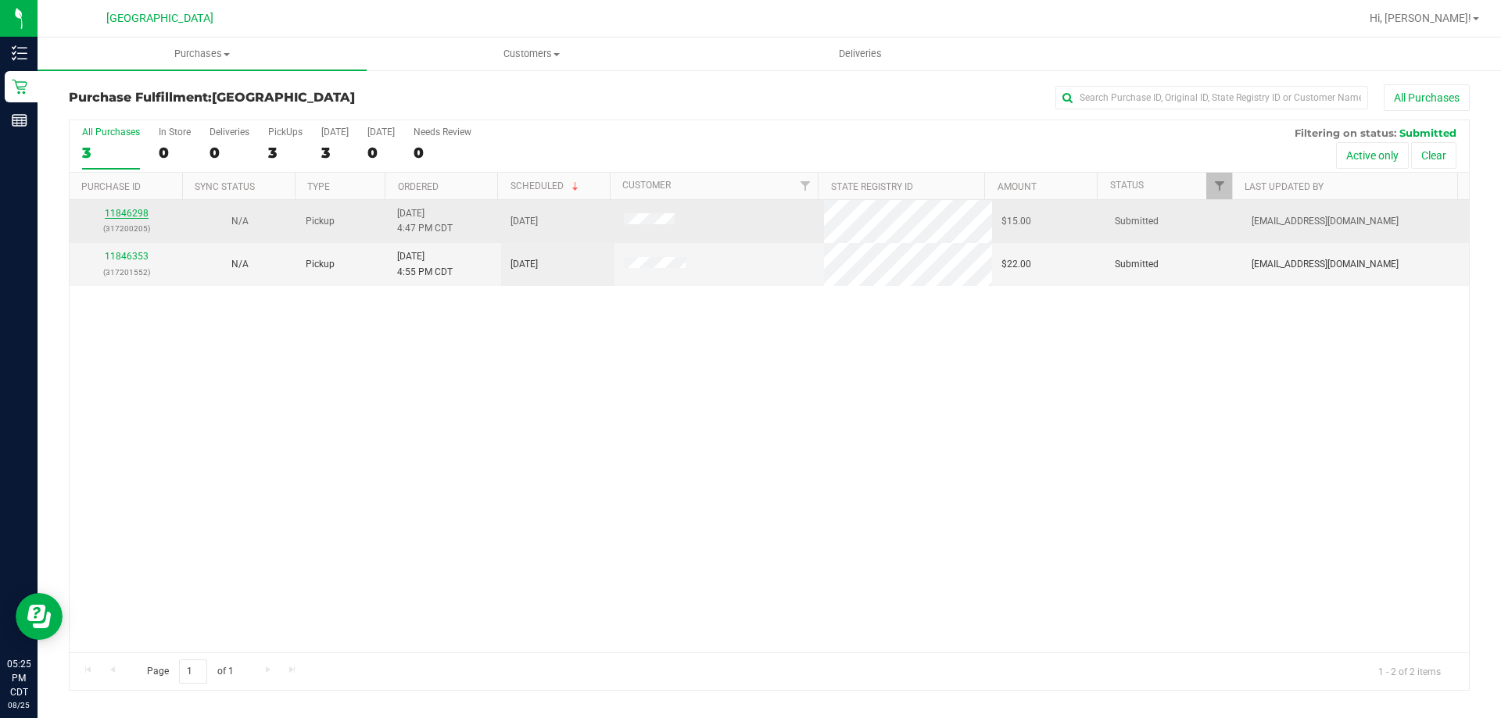
click at [139, 210] on link "11846298" at bounding box center [127, 213] width 44 height 11
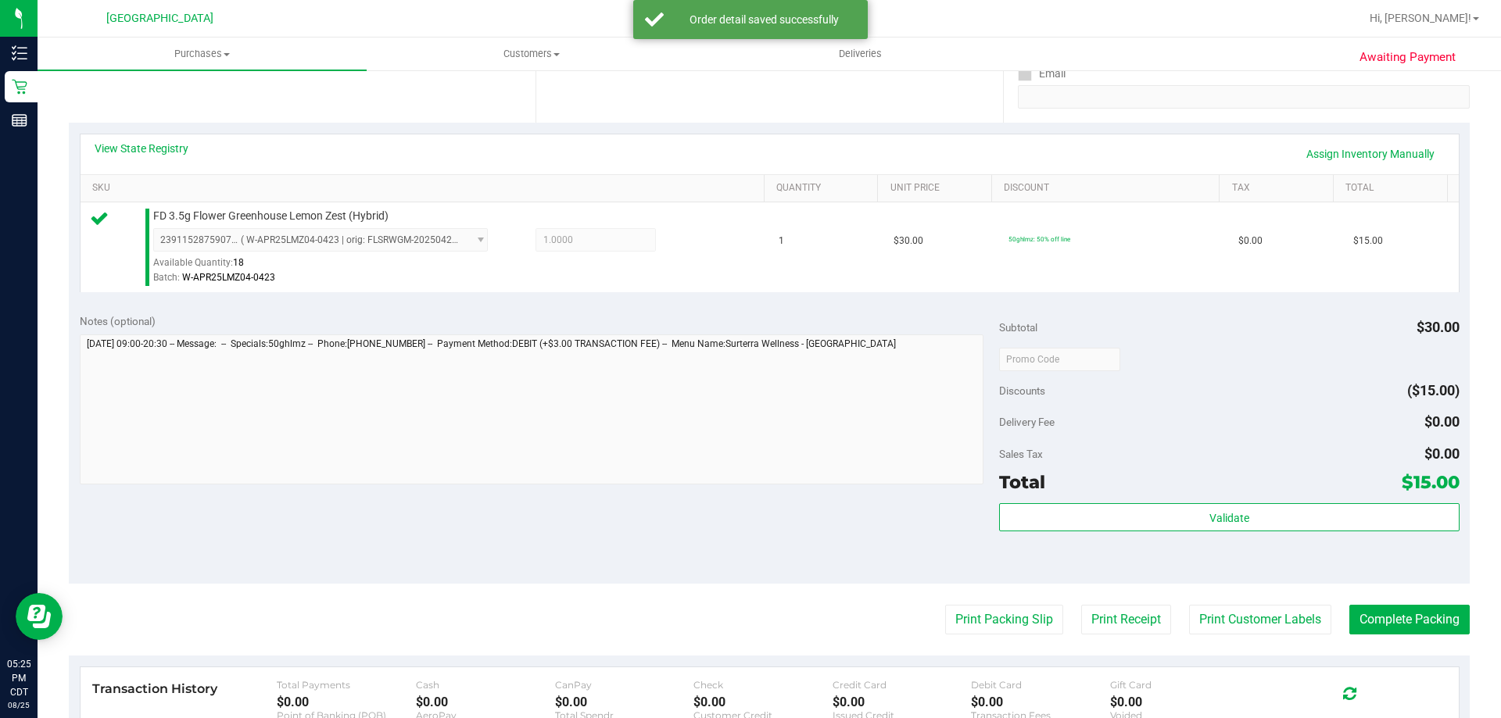
scroll to position [313, 0]
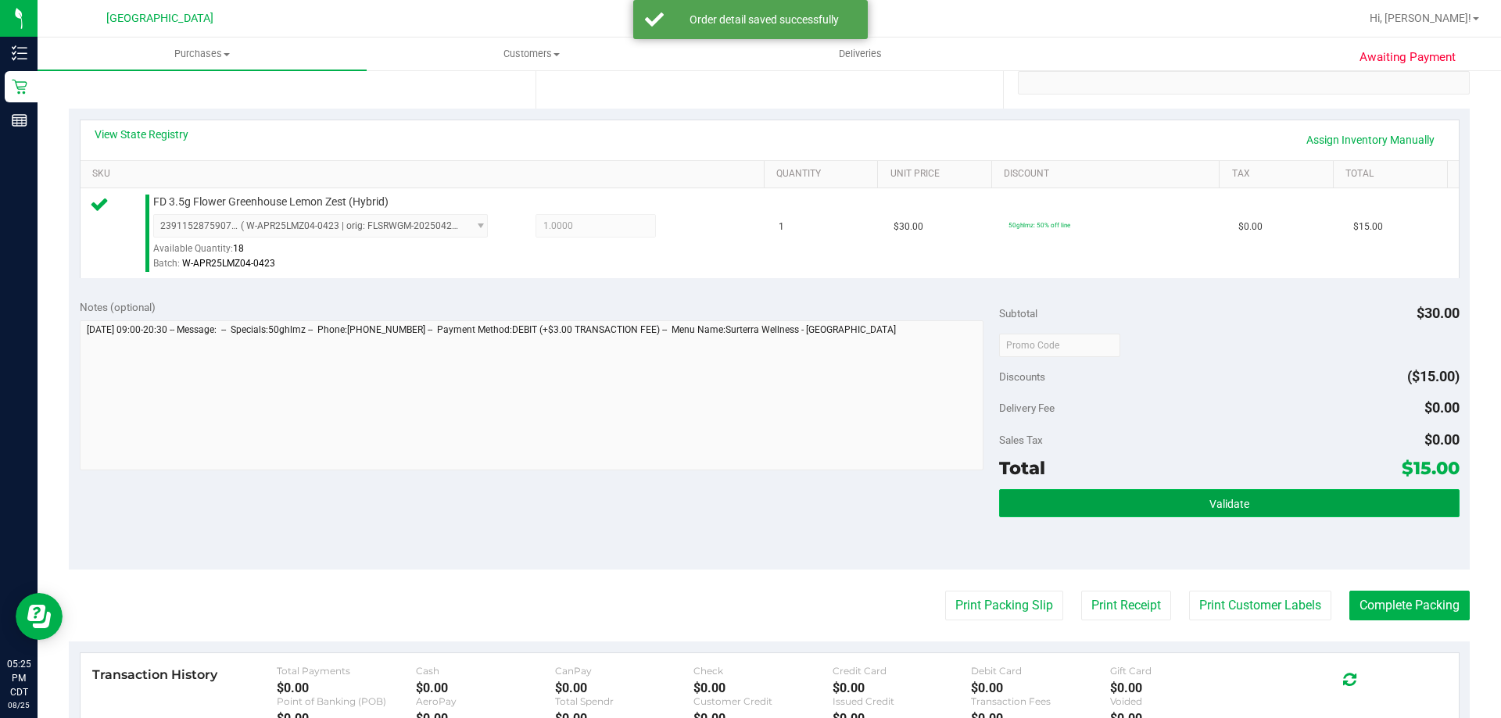
click at [1195, 512] on button "Validate" at bounding box center [1229, 503] width 460 height 28
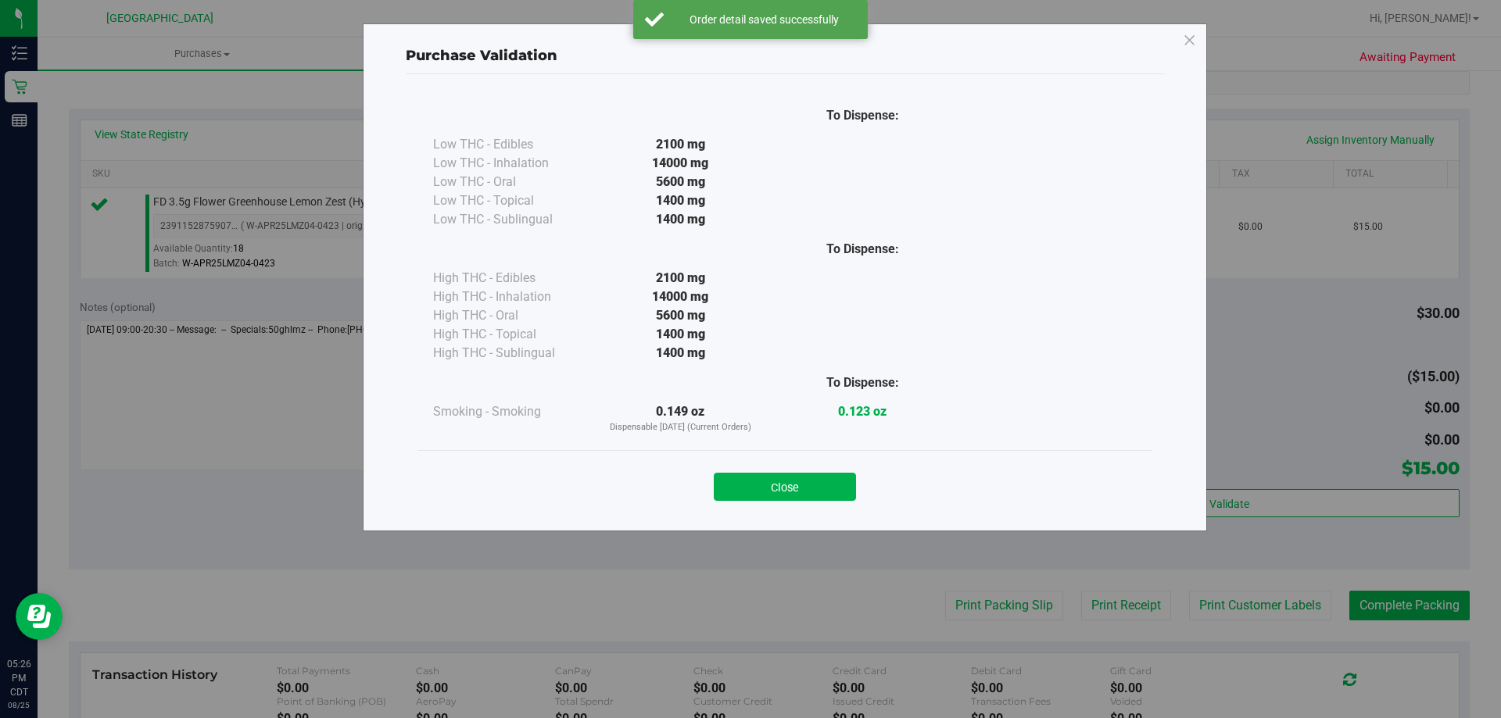
click at [772, 487] on button "Close" at bounding box center [785, 487] width 142 height 28
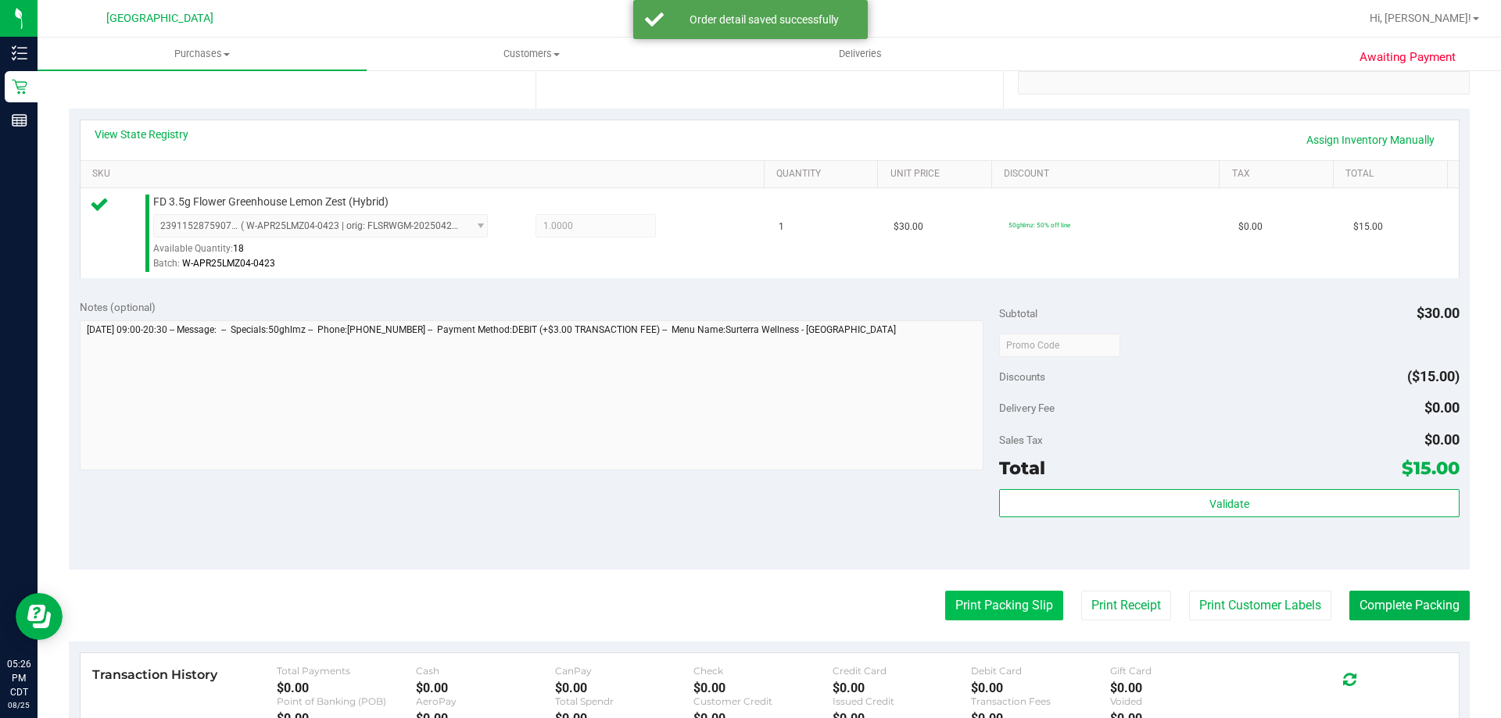
click at [976, 605] on button "Print Packing Slip" at bounding box center [1004, 606] width 118 height 30
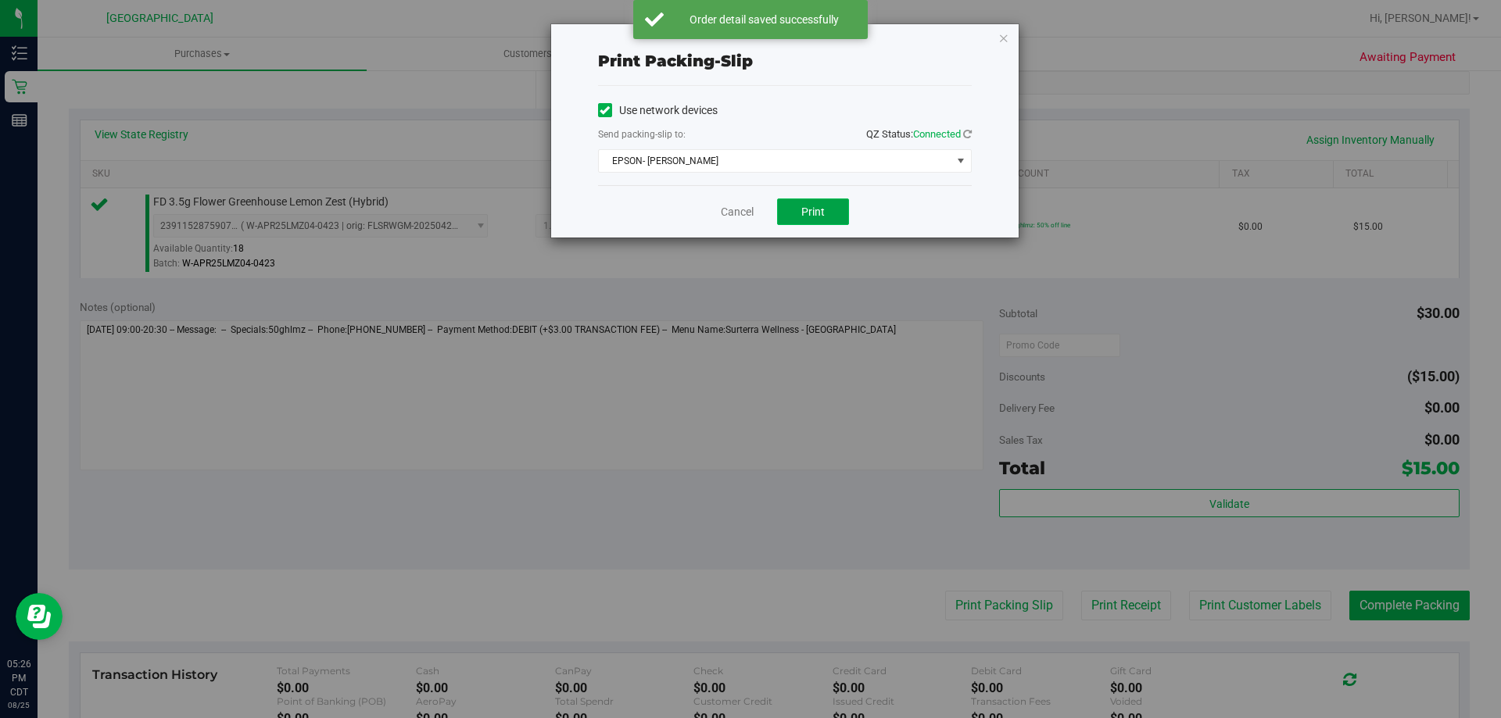
click at [818, 218] on button "Print" at bounding box center [813, 212] width 72 height 27
click at [740, 213] on link "Cancel" at bounding box center [737, 212] width 33 height 16
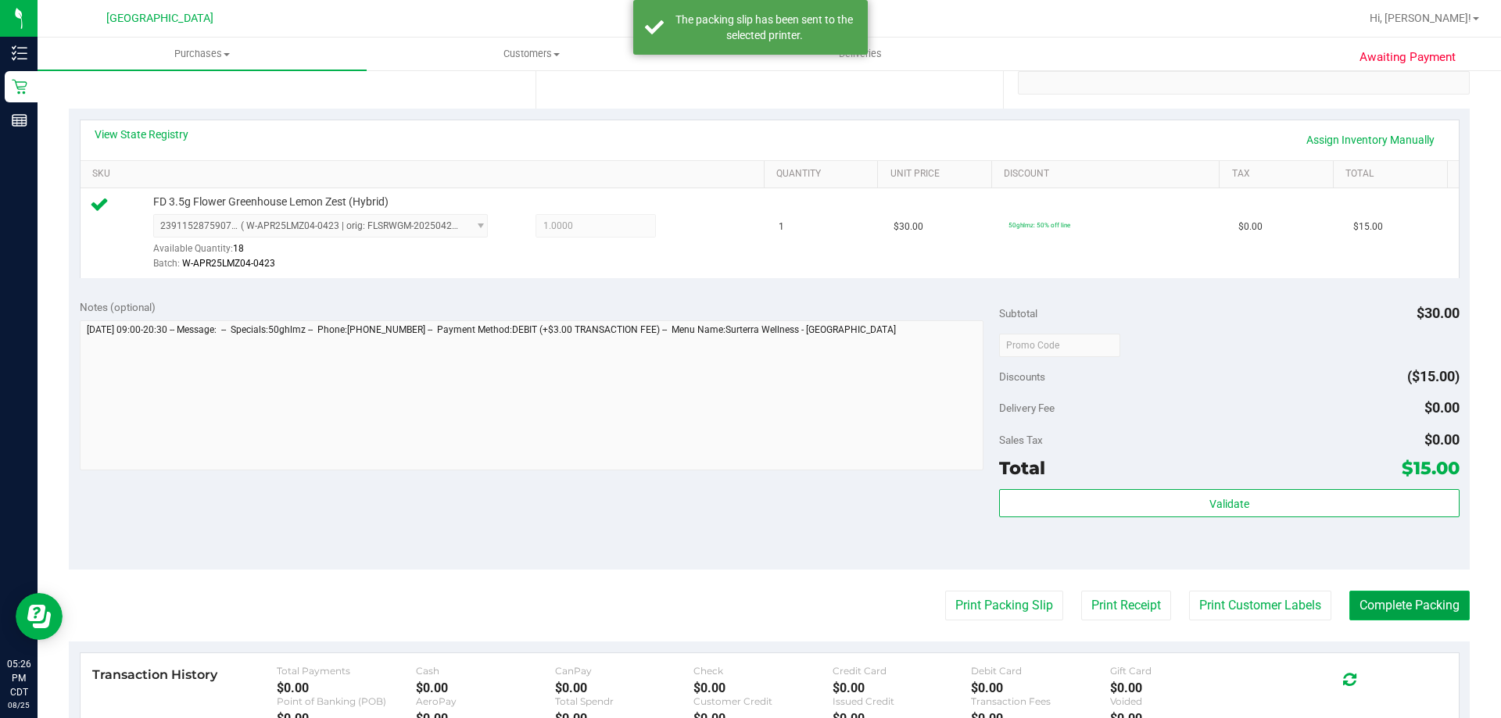
click at [1362, 600] on button "Complete Packing" at bounding box center [1409, 606] width 120 height 30
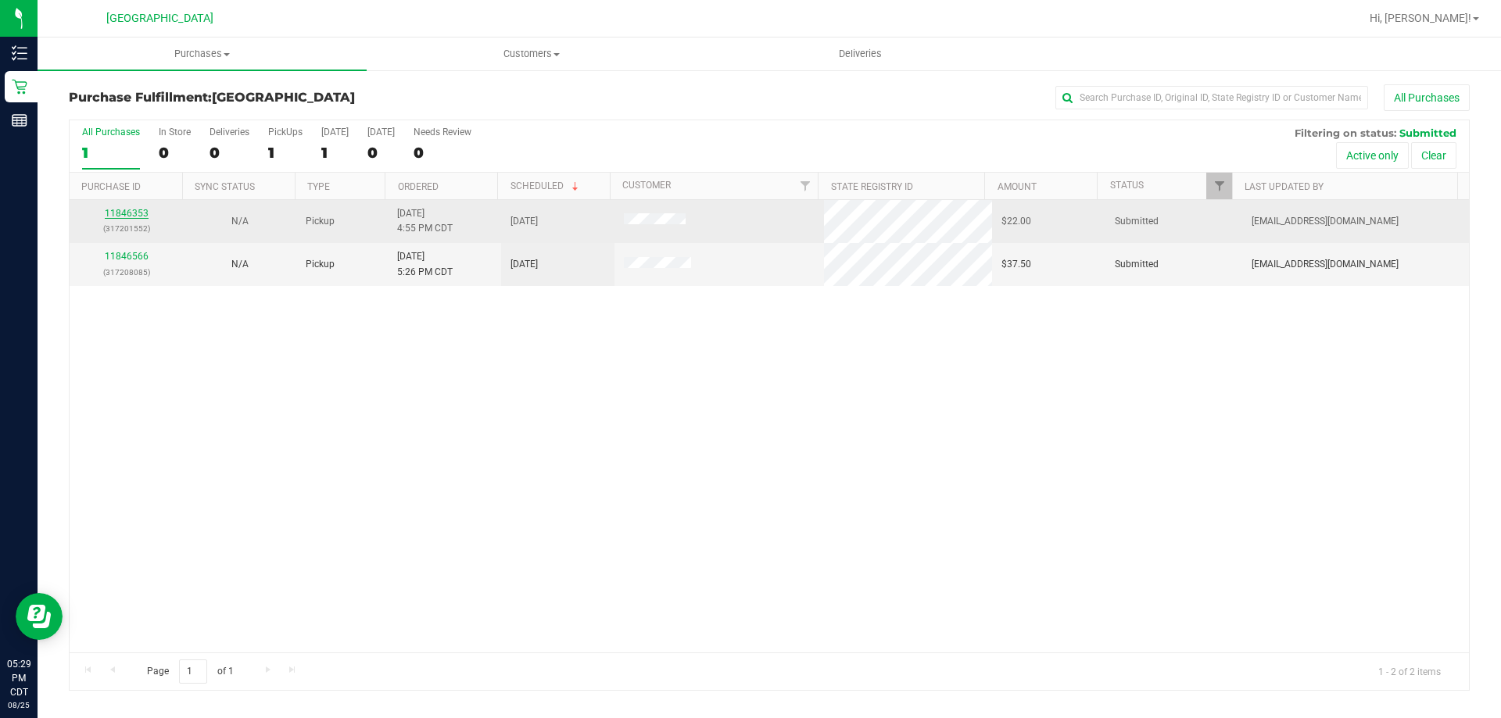
click at [138, 213] on link "11846353" at bounding box center [127, 213] width 44 height 11
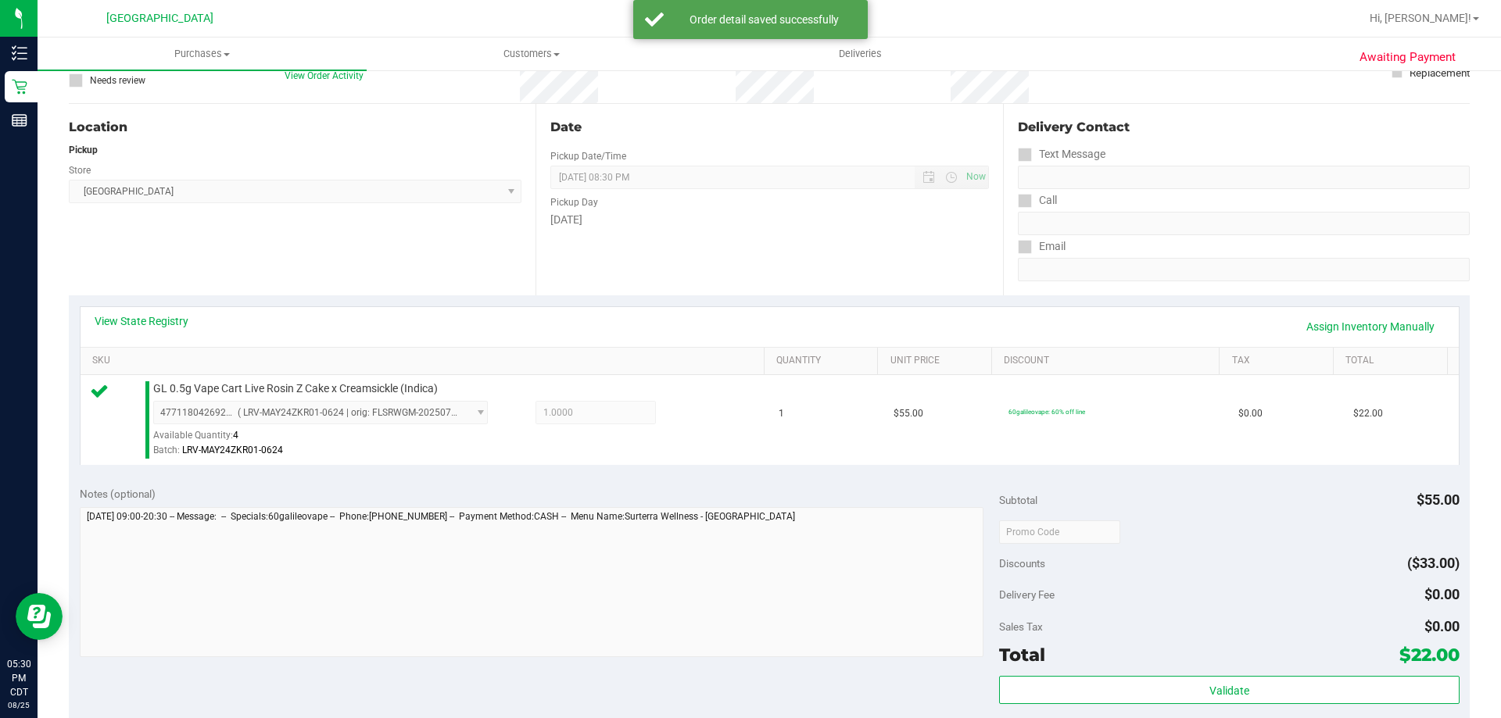
scroll to position [156, 0]
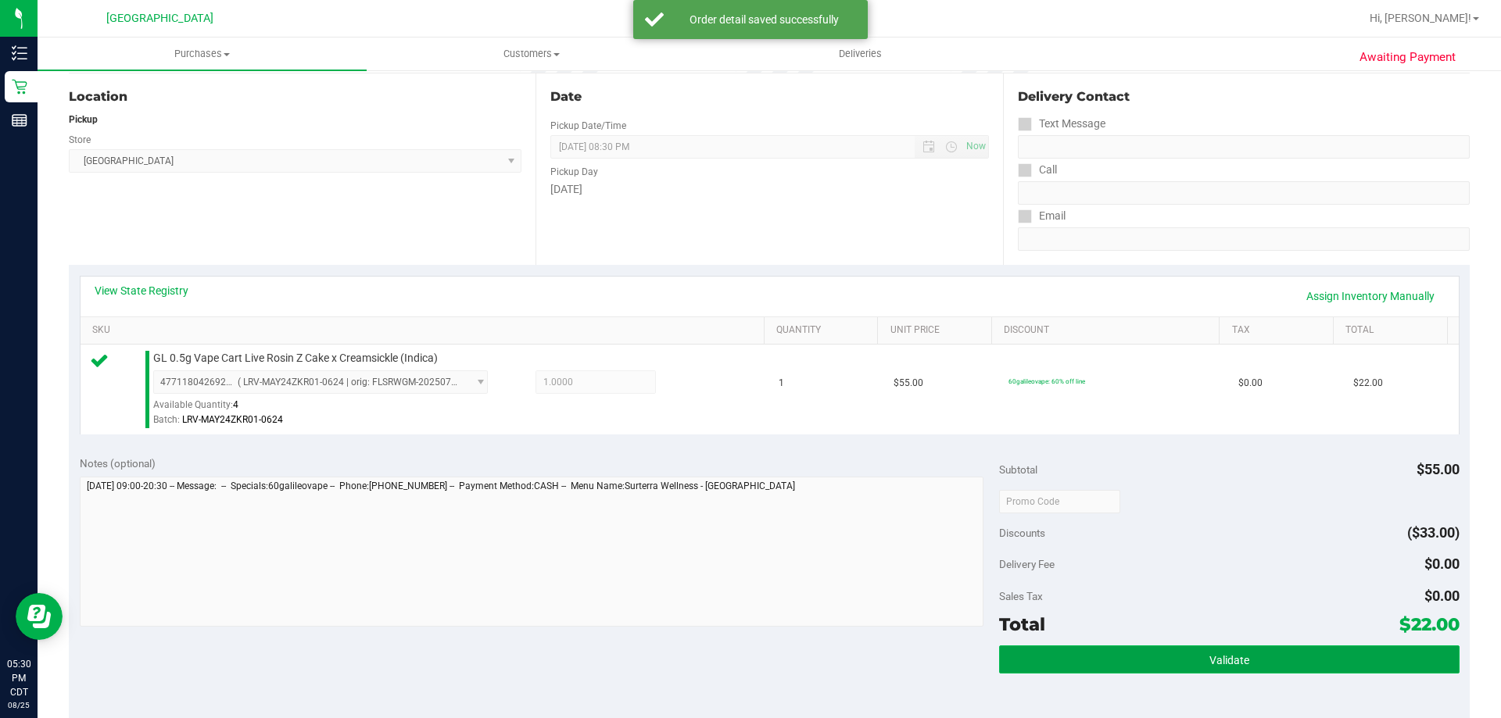
click at [1435, 653] on button "Validate" at bounding box center [1229, 660] width 460 height 28
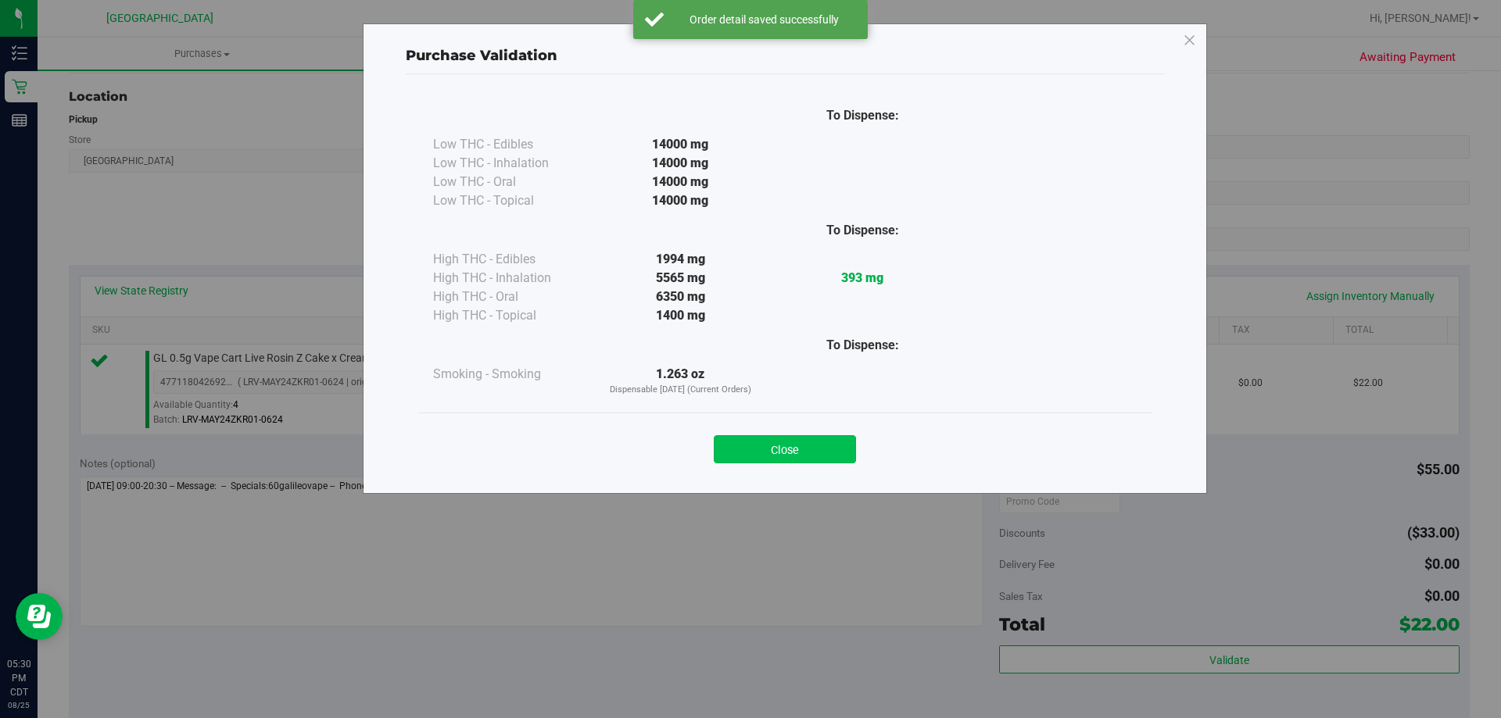
click at [824, 446] on button "Close" at bounding box center [785, 449] width 142 height 28
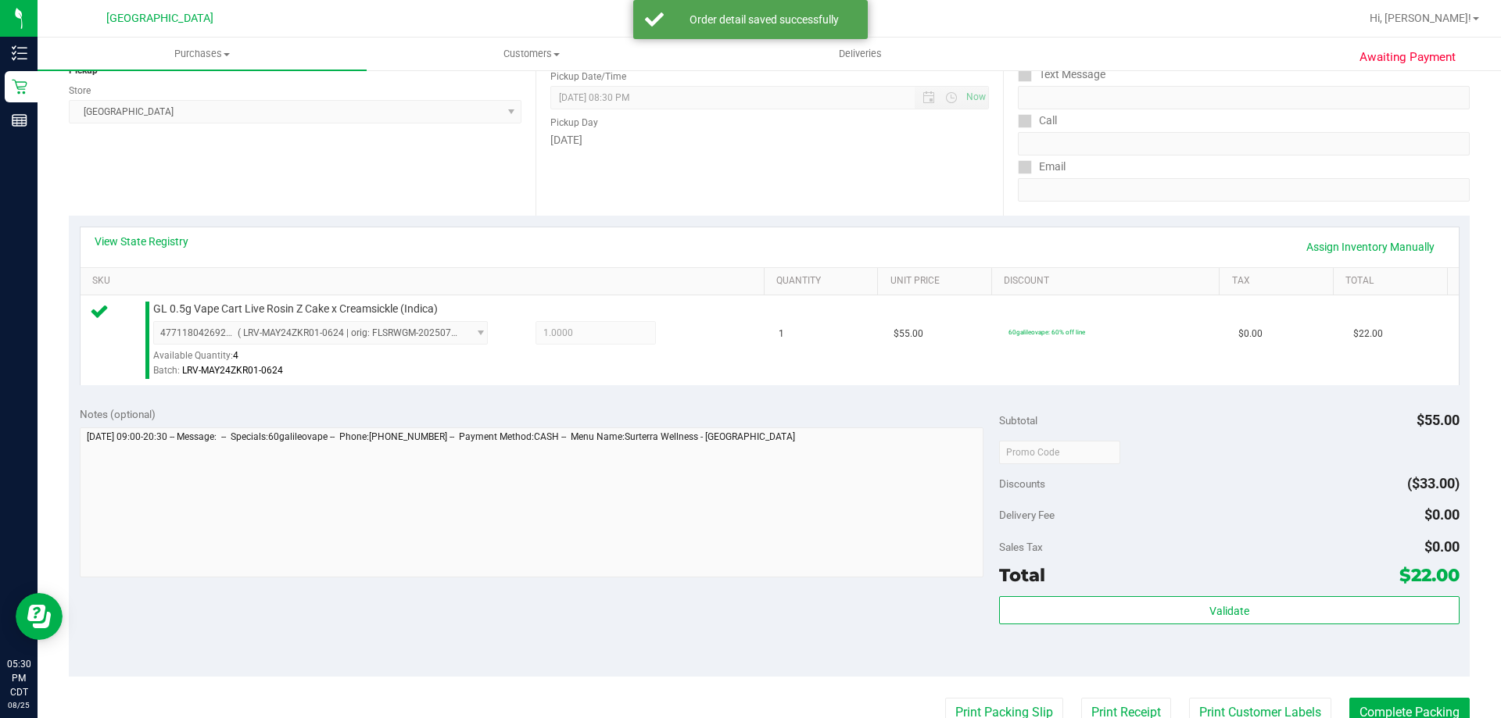
scroll to position [547, 0]
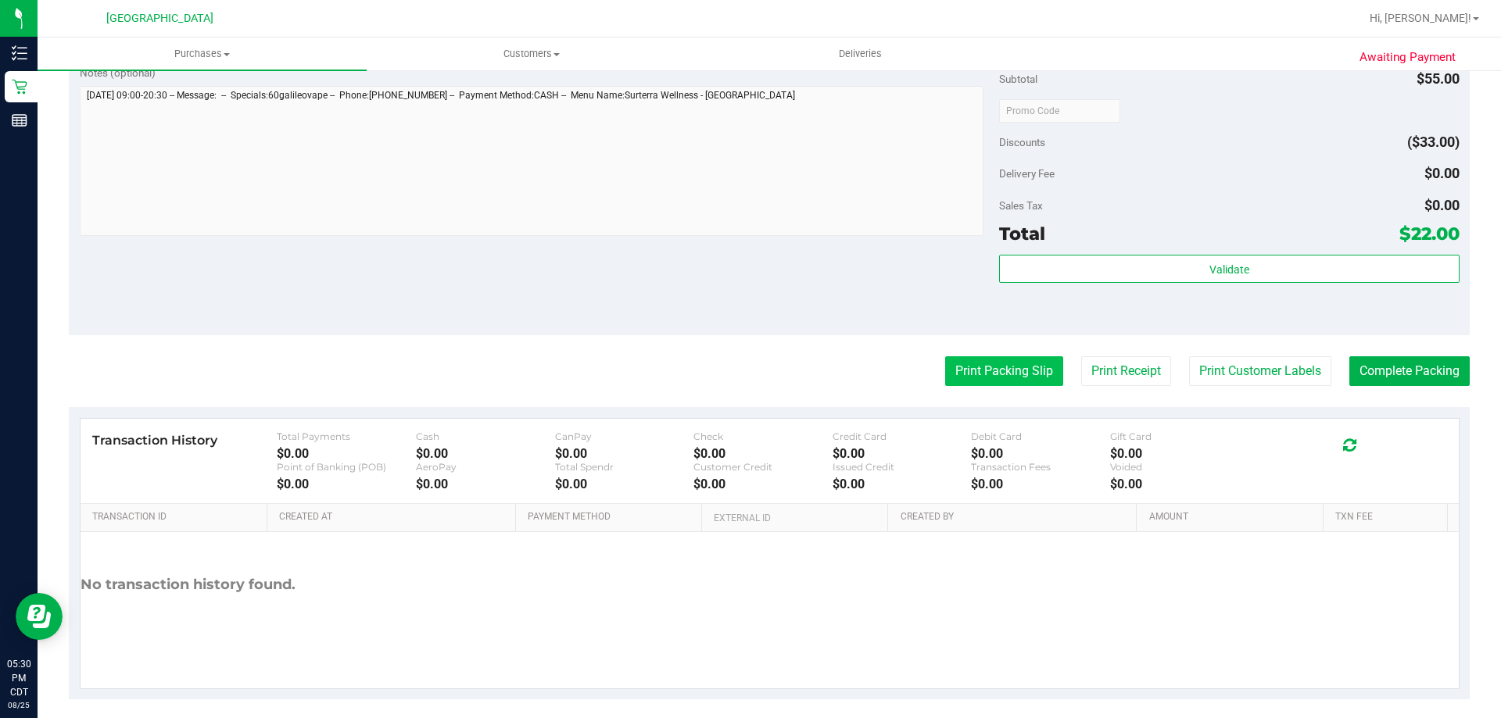
click at [1006, 364] on button "Print Packing Slip" at bounding box center [1004, 371] width 118 height 30
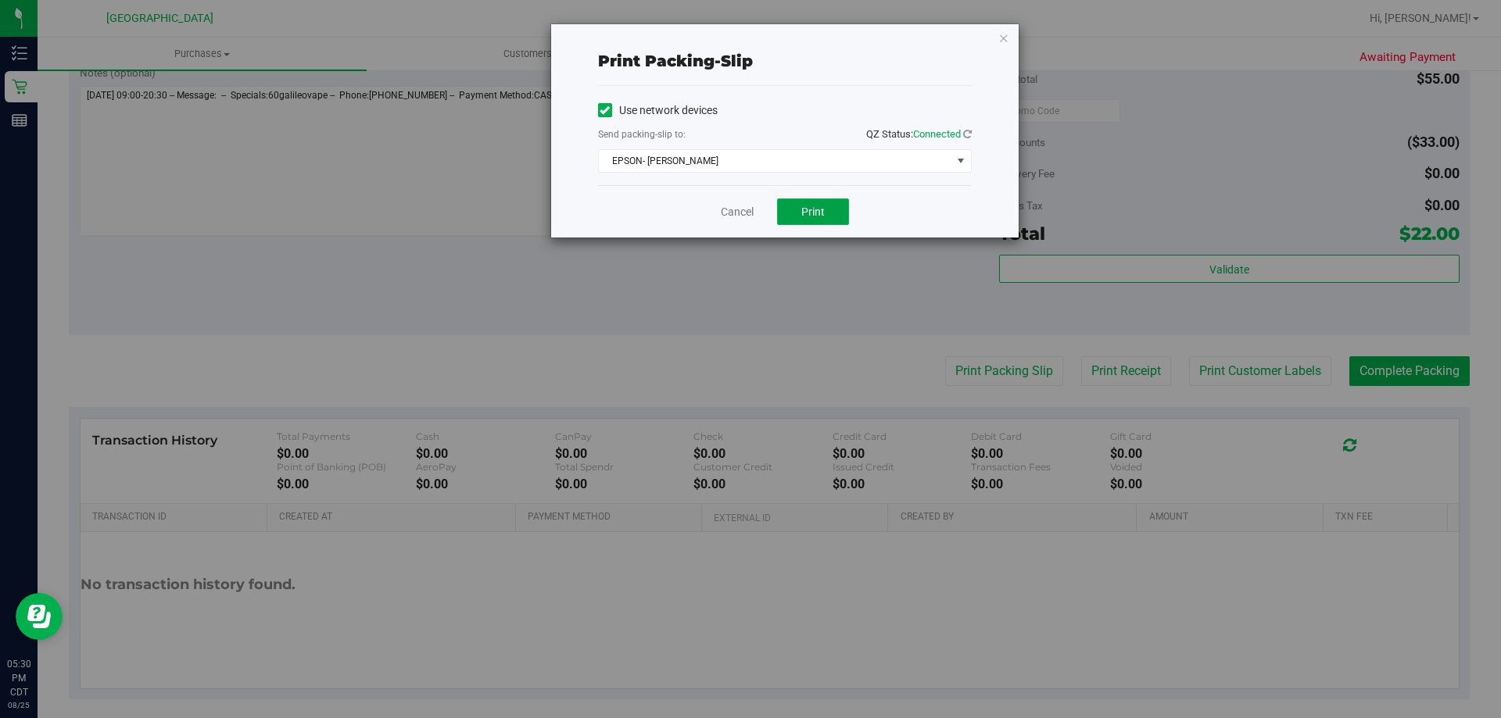
click at [784, 212] on button "Print" at bounding box center [813, 212] width 72 height 27
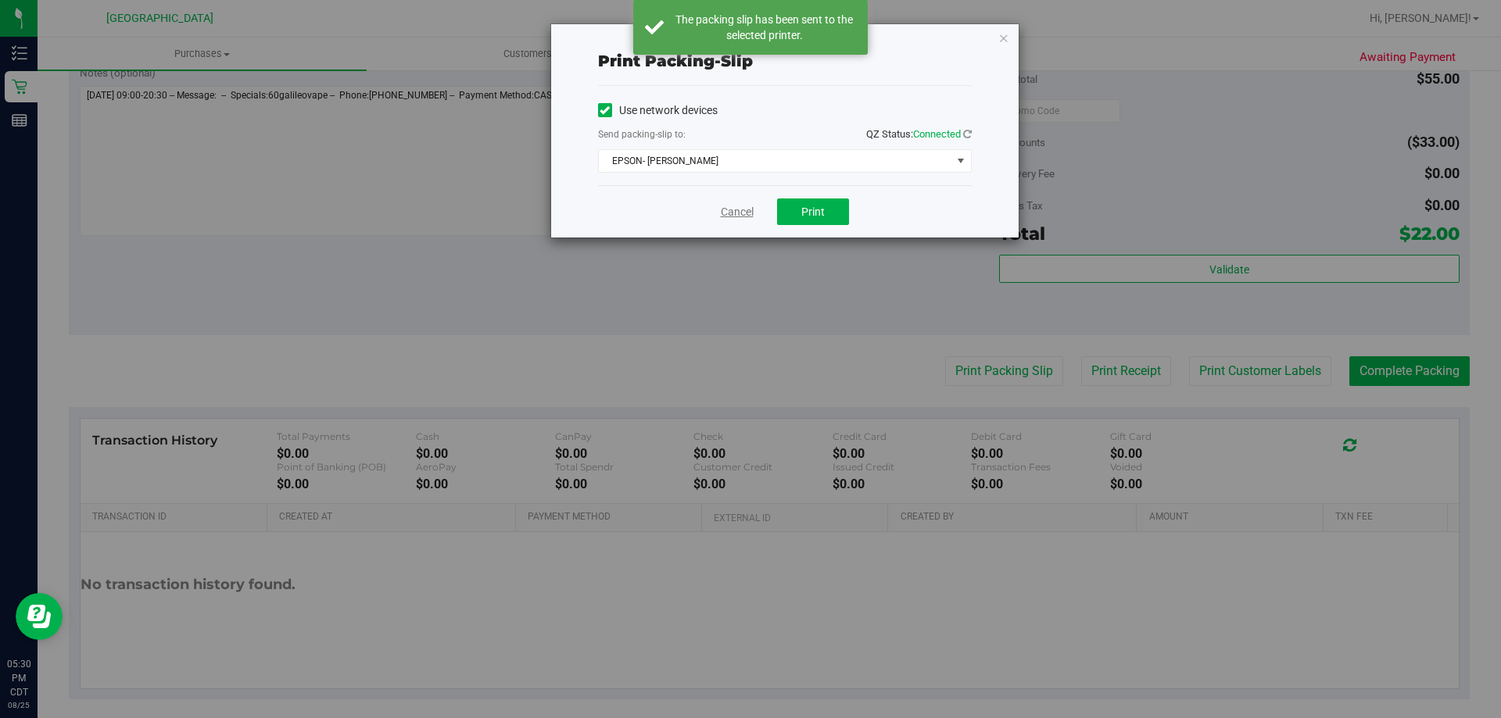
click at [734, 218] on link "Cancel" at bounding box center [737, 212] width 33 height 16
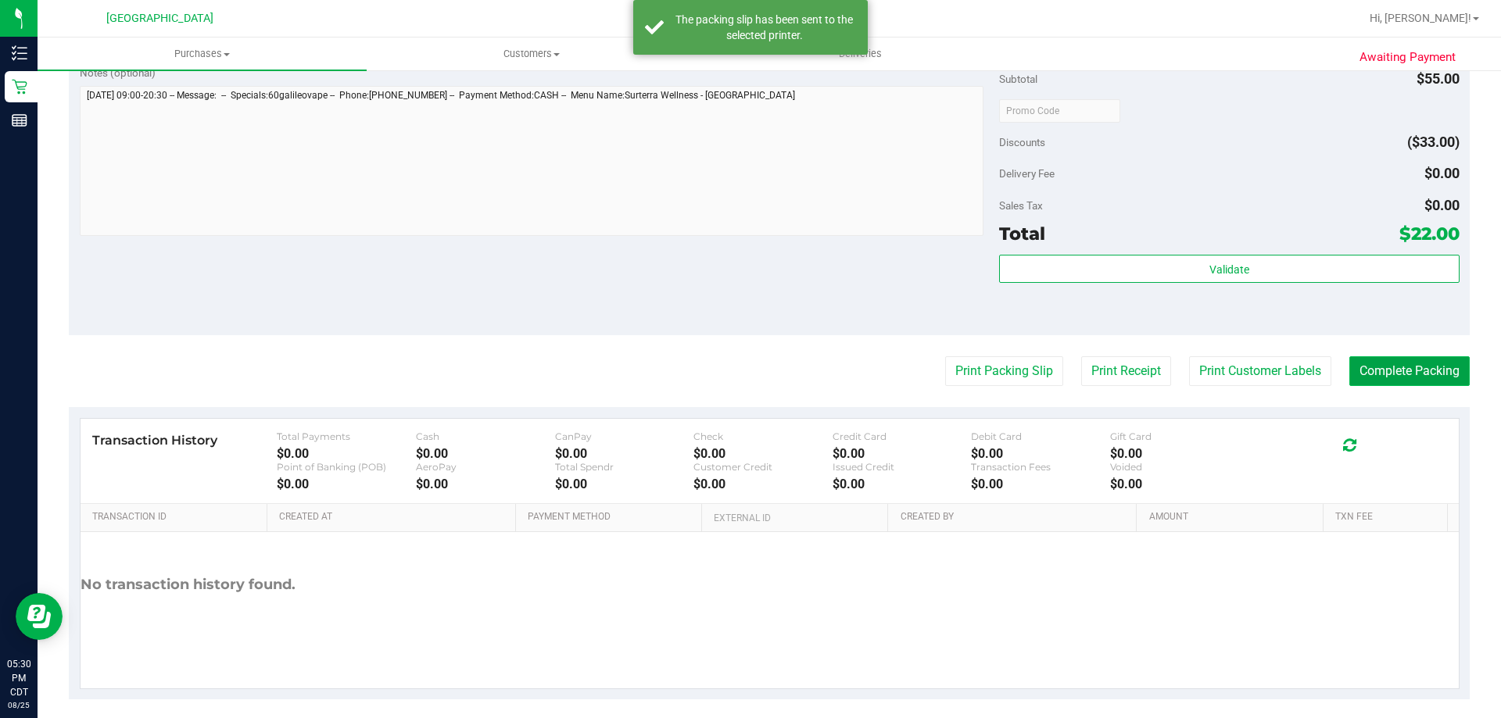
click at [1421, 370] on button "Complete Packing" at bounding box center [1409, 371] width 120 height 30
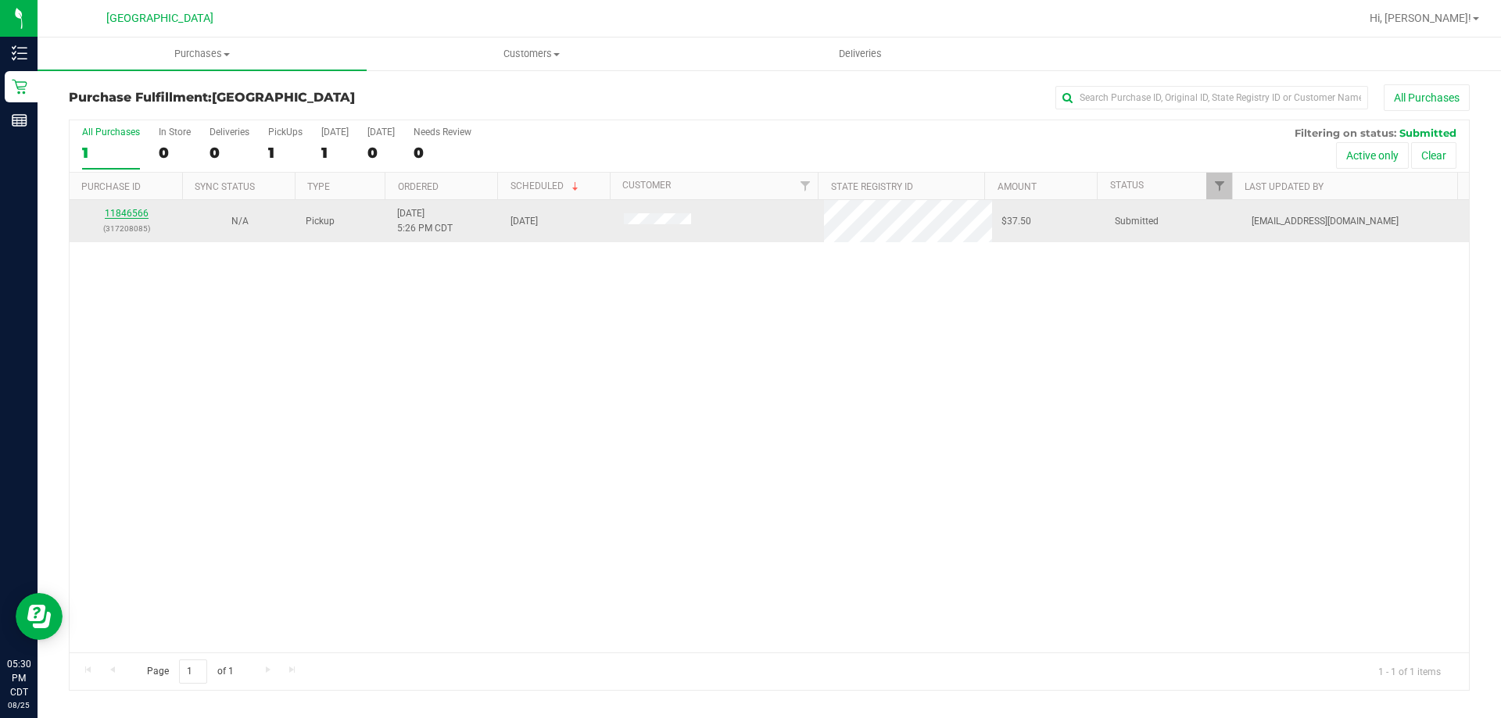
click at [133, 211] on link "11846566" at bounding box center [127, 213] width 44 height 11
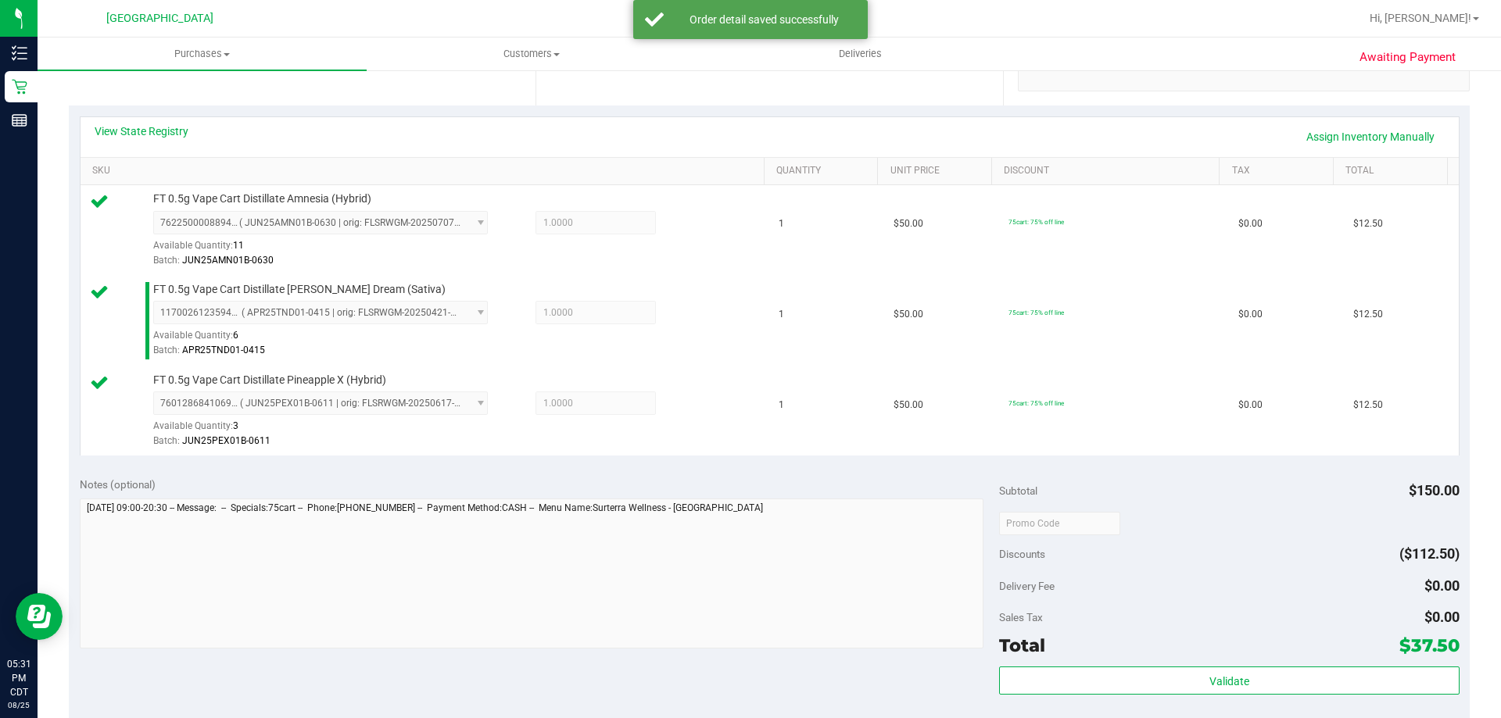
scroll to position [391, 0]
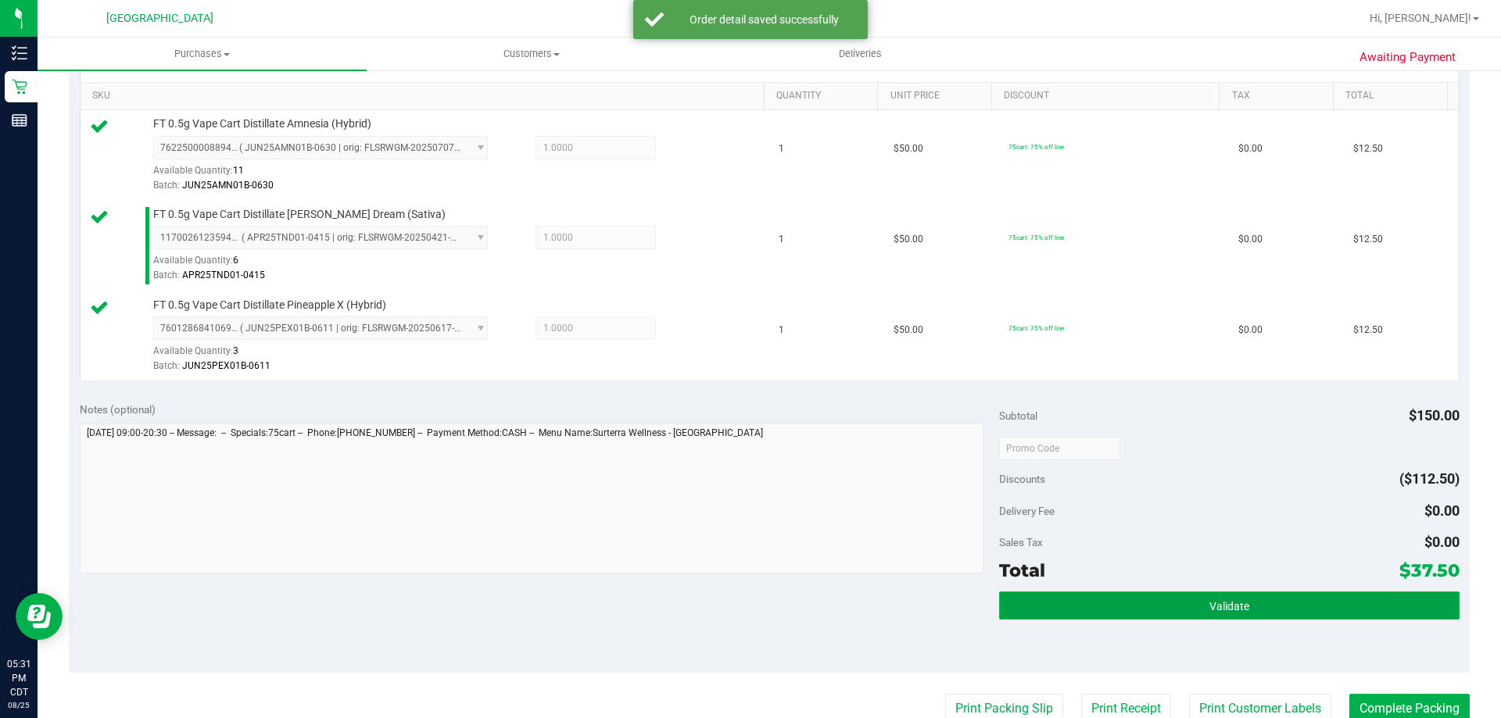
click at [1138, 601] on button "Validate" at bounding box center [1229, 606] width 460 height 28
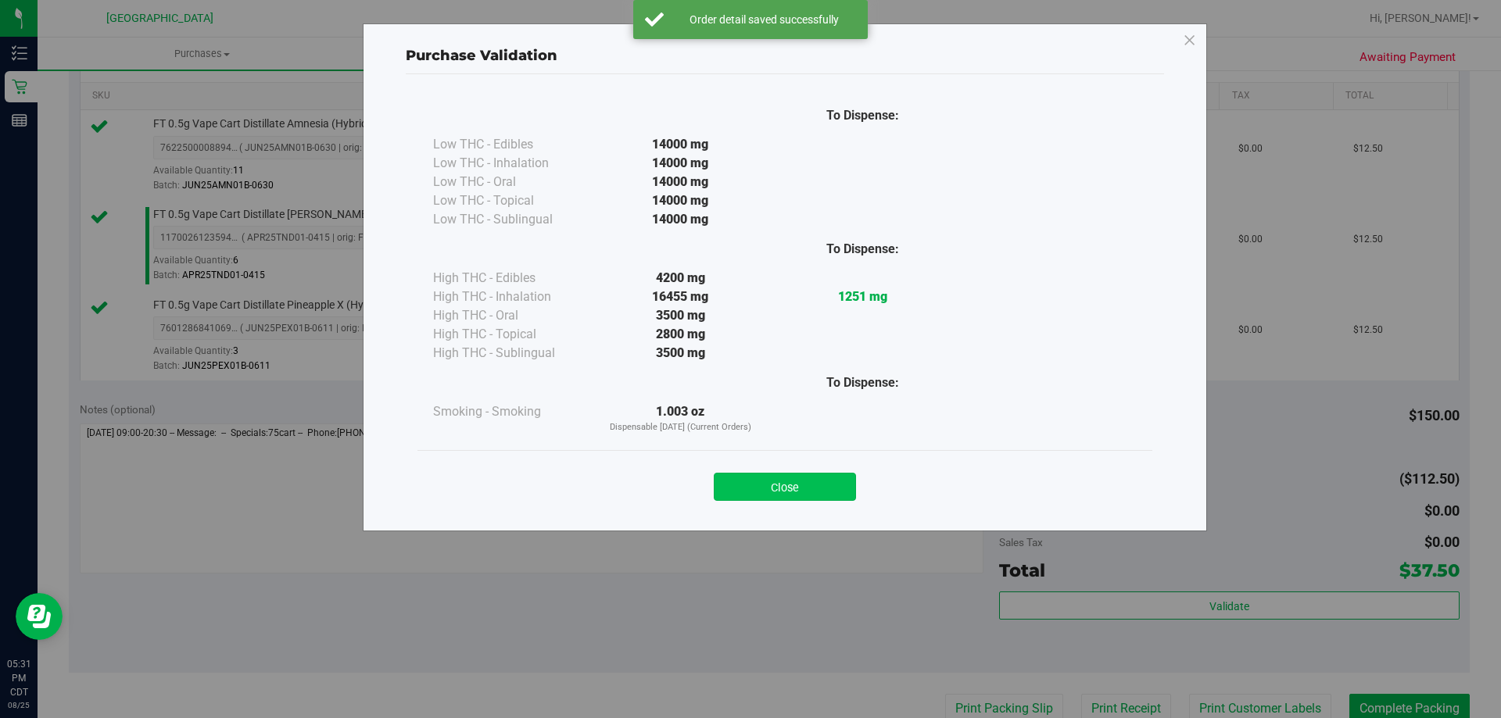
click at [788, 489] on button "Close" at bounding box center [785, 487] width 142 height 28
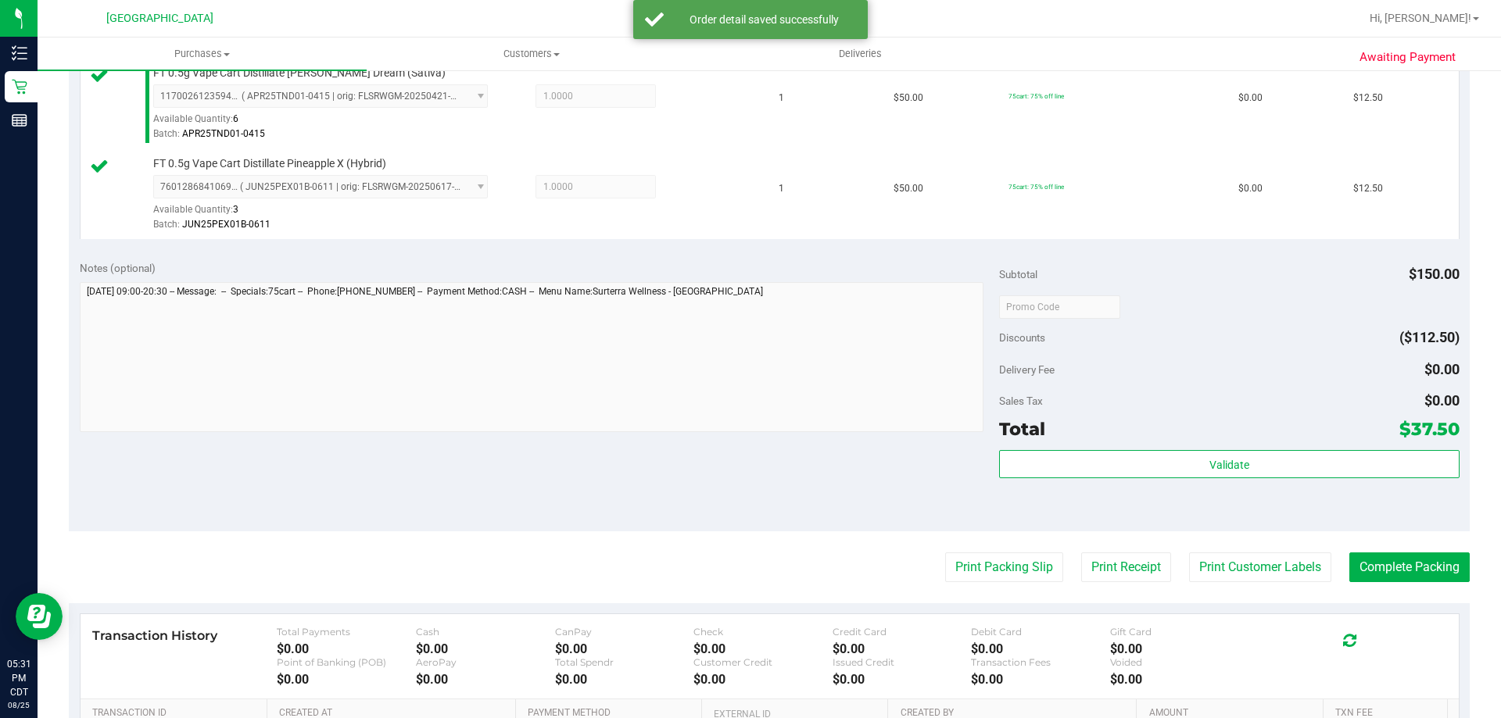
scroll to position [704, 0]
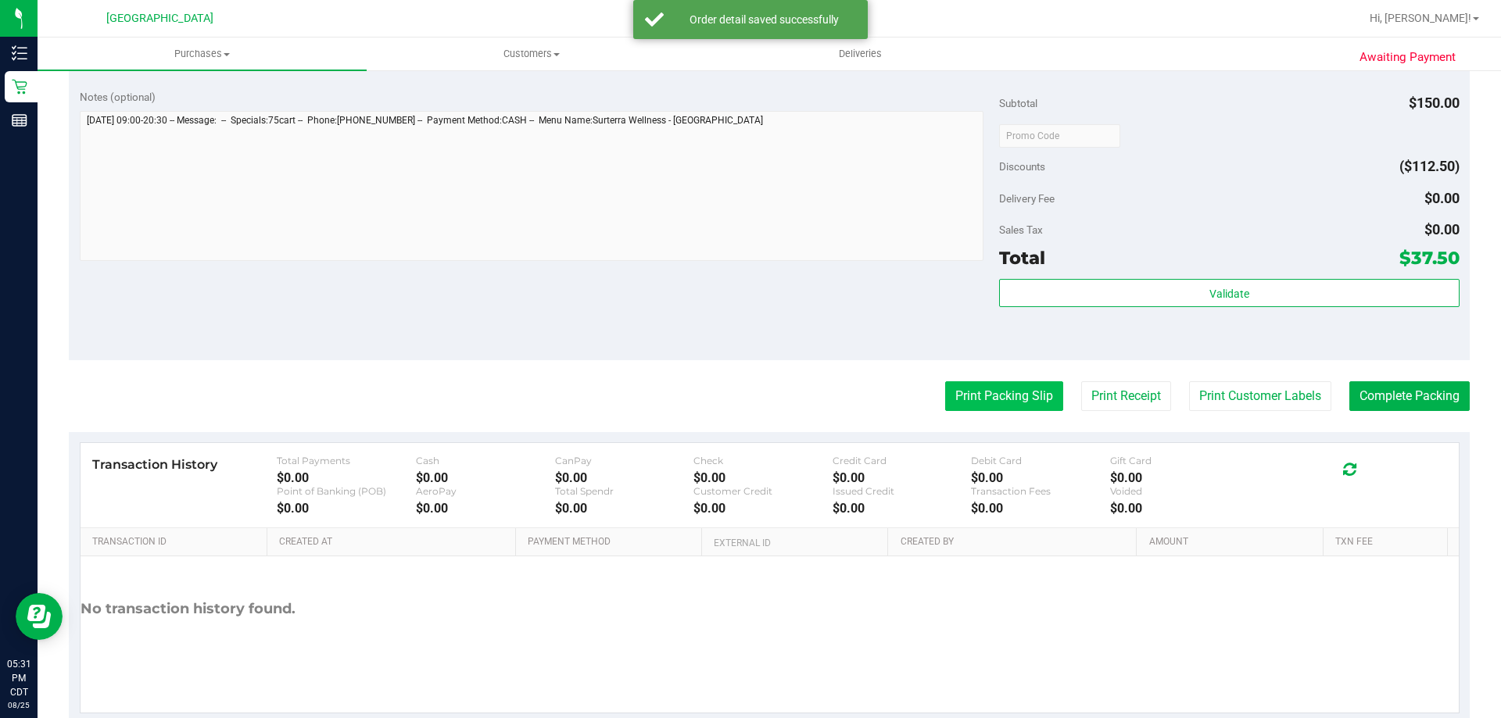
click at [1005, 392] on button "Print Packing Slip" at bounding box center [1004, 397] width 118 height 30
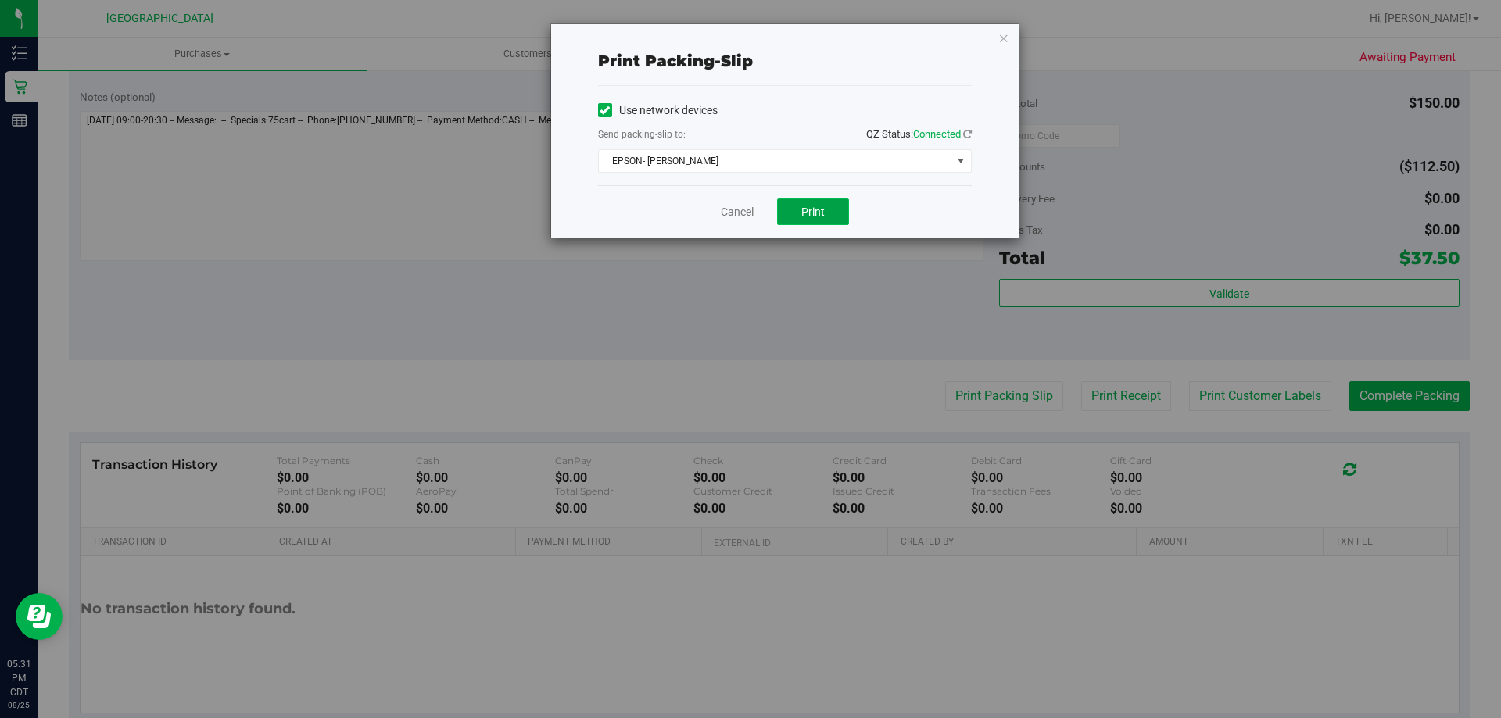
click at [797, 220] on button "Print" at bounding box center [813, 212] width 72 height 27
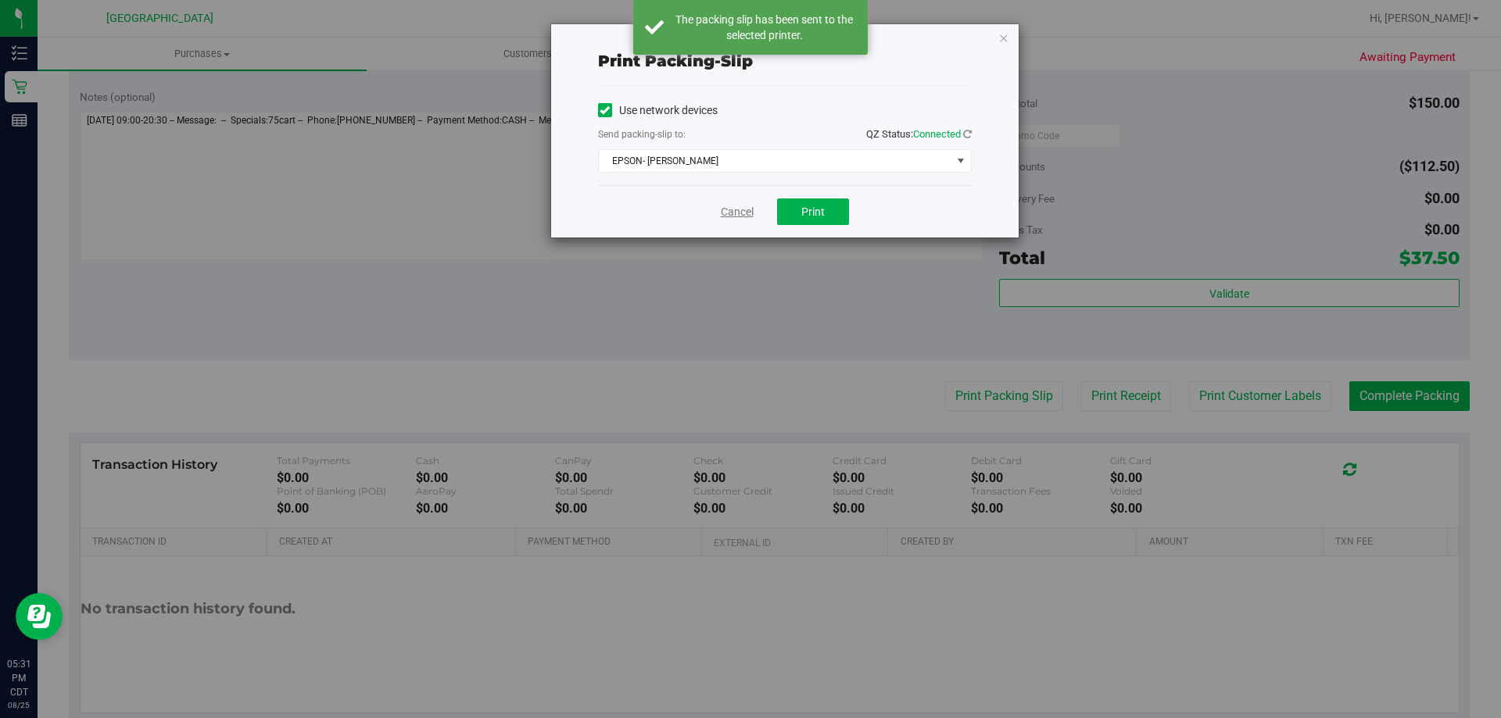
click at [742, 210] on link "Cancel" at bounding box center [737, 212] width 33 height 16
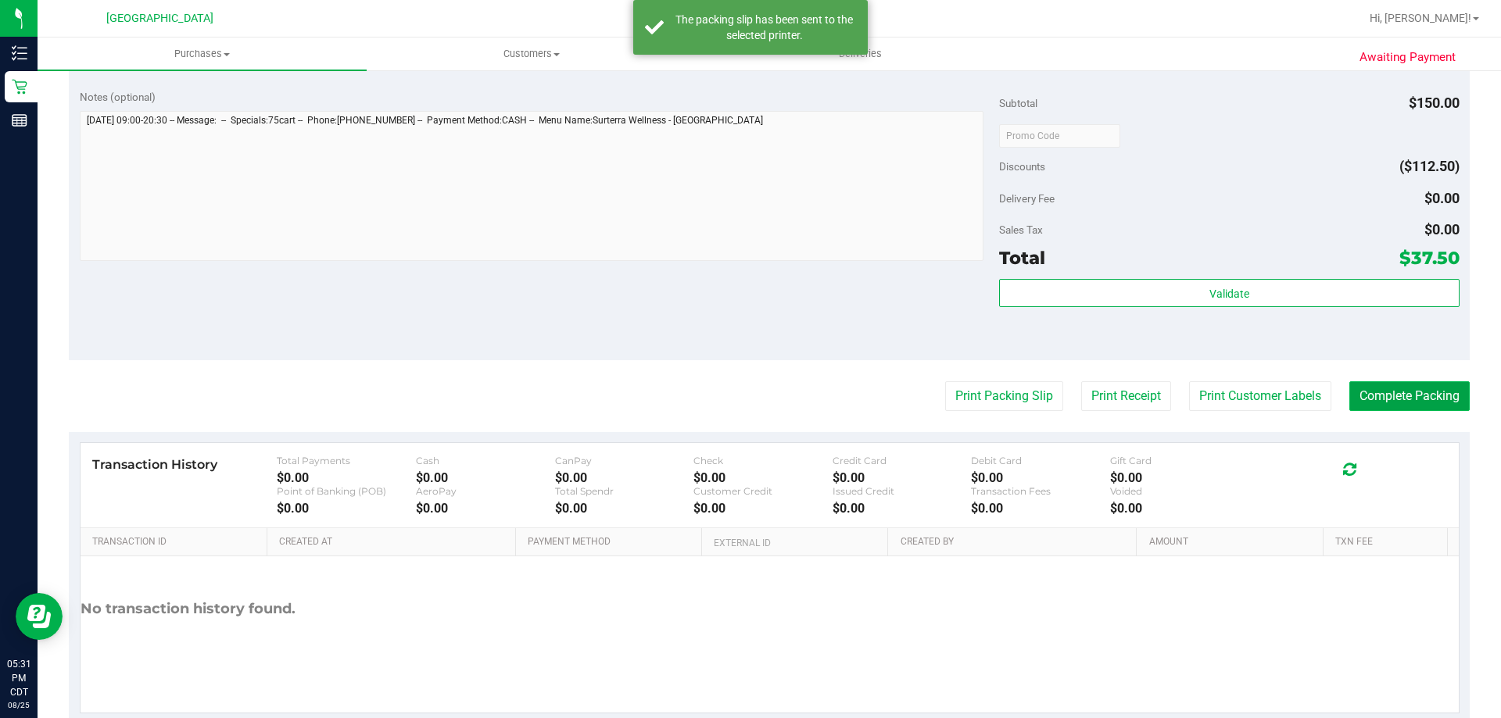
click at [1381, 396] on button "Complete Packing" at bounding box center [1409, 397] width 120 height 30
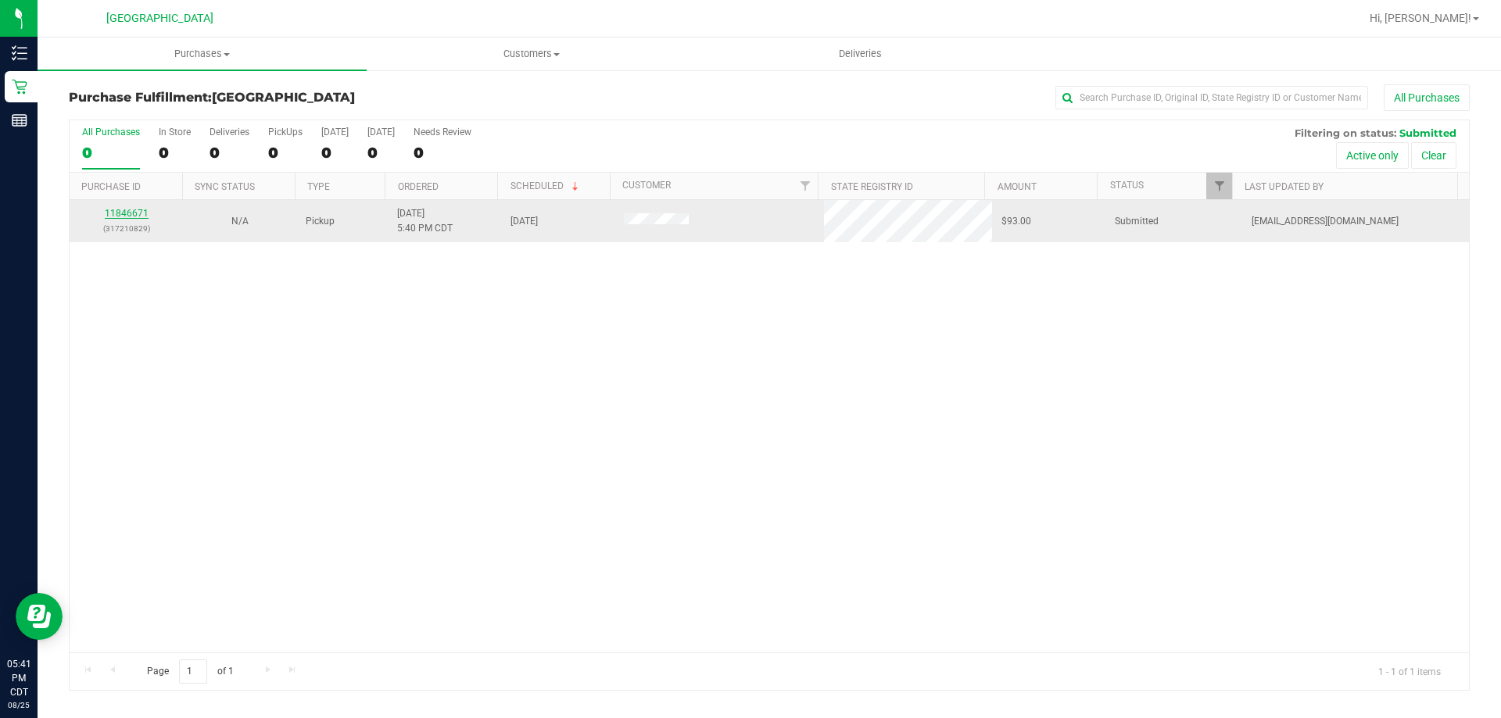
click at [119, 213] on link "11846671" at bounding box center [127, 213] width 44 height 11
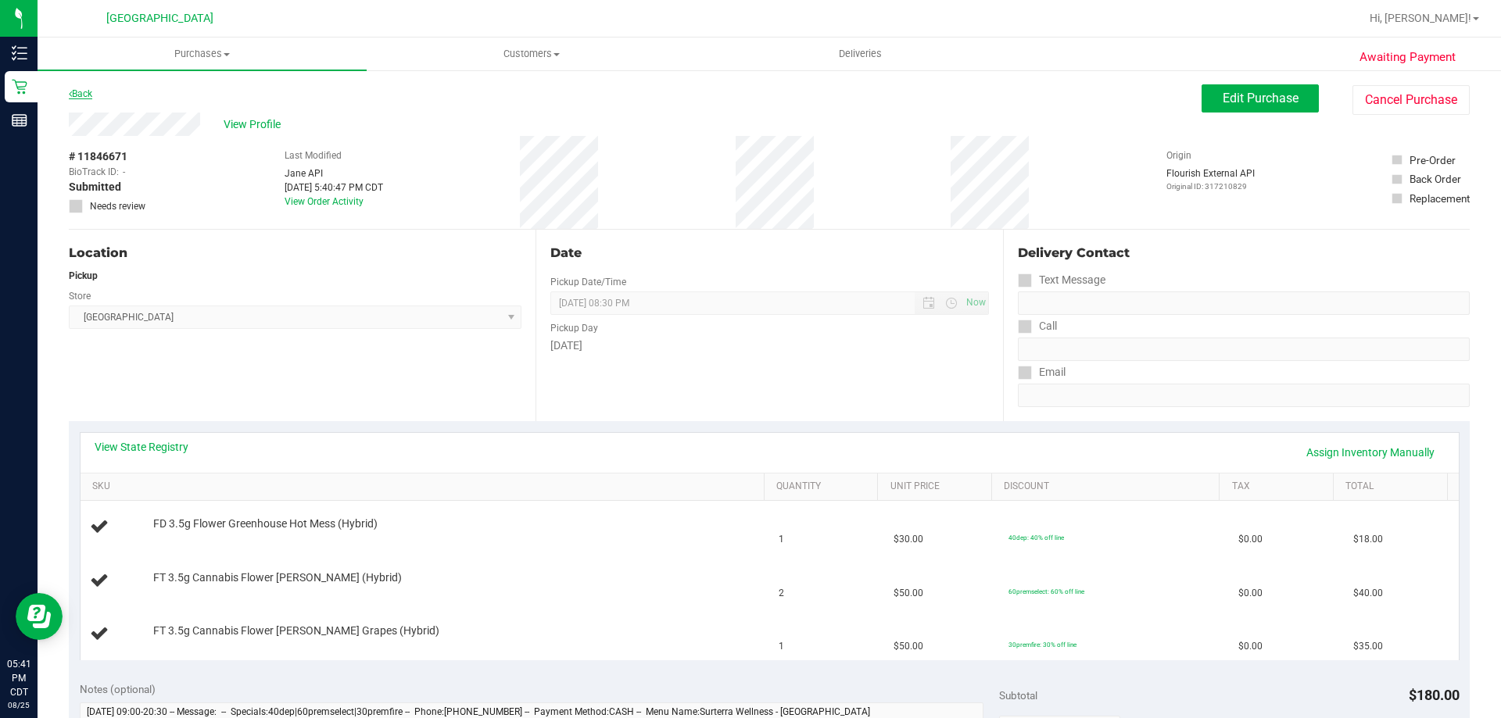
click at [77, 95] on link "Back" at bounding box center [80, 93] width 23 height 11
